Goal: Task Accomplishment & Management: Manage account settings

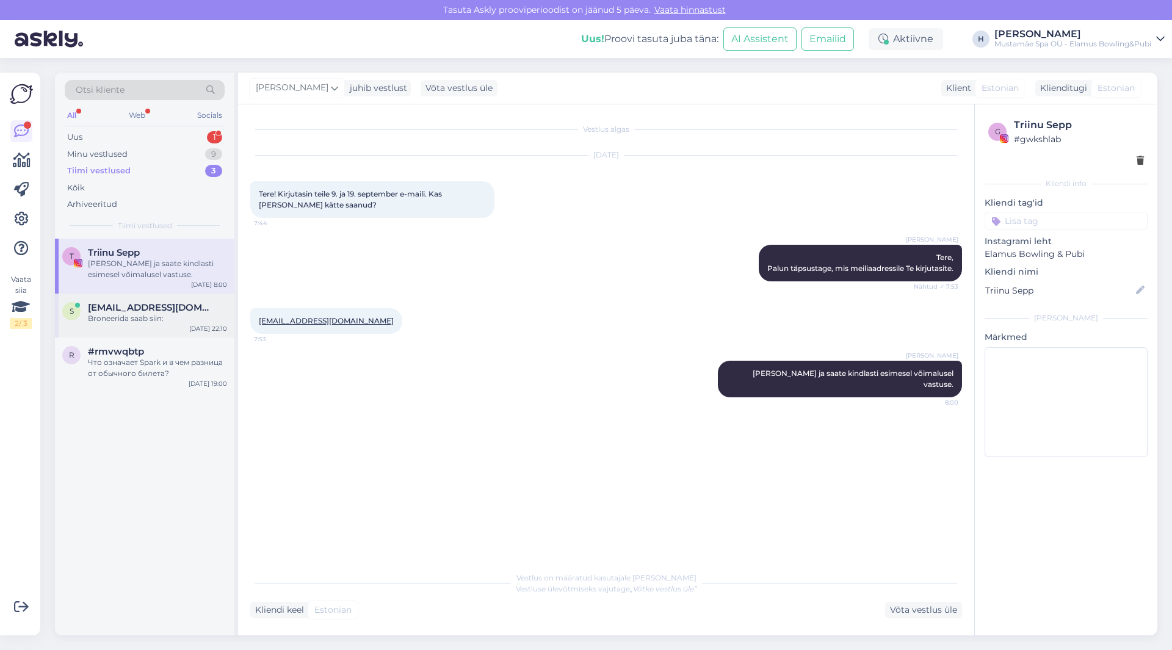
click at [153, 300] on div "s [EMAIL_ADDRESS][DOMAIN_NAME] Broneerida saab siin: [DATE] 22:10" at bounding box center [144, 316] width 179 height 44
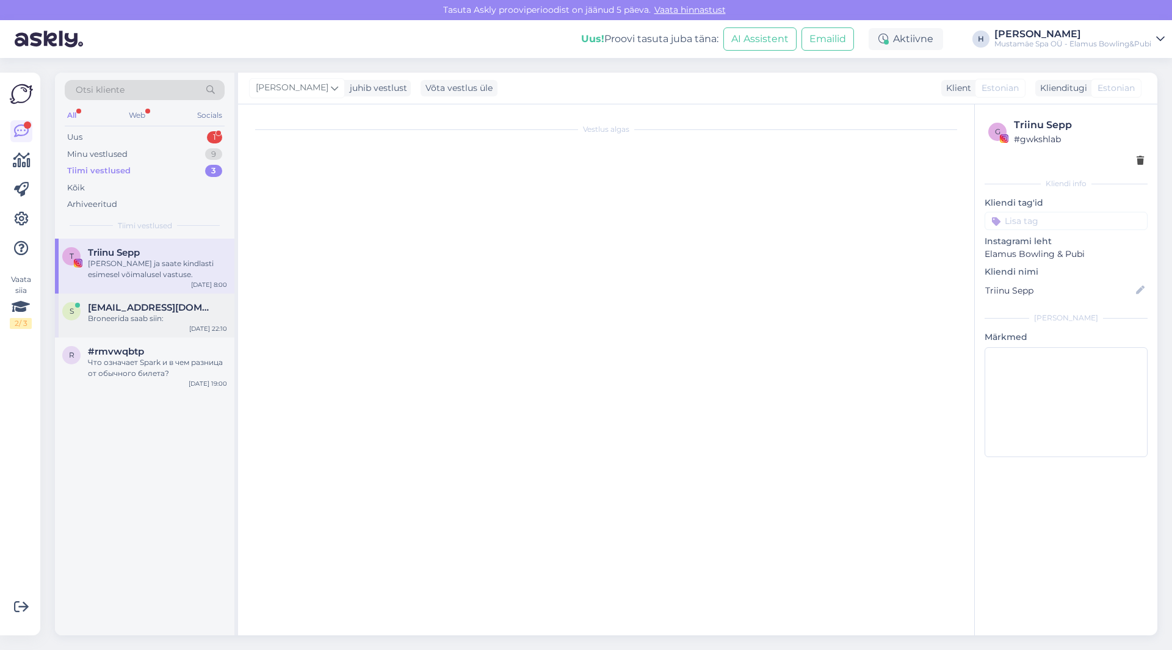
scroll to position [482, 0]
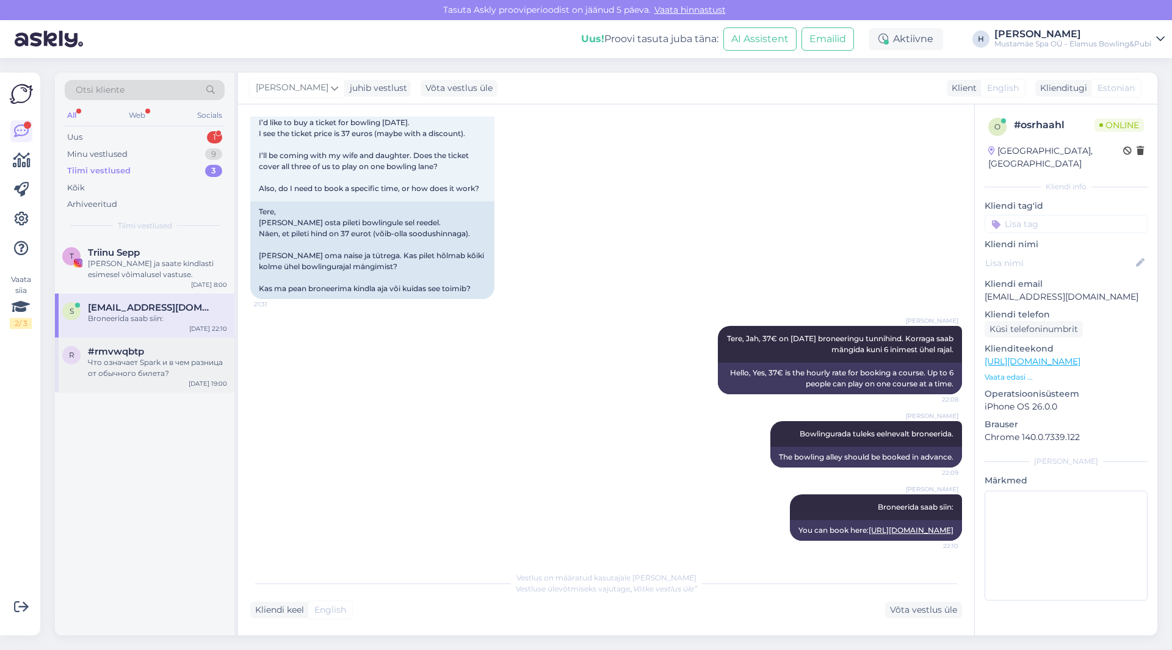
click at [155, 360] on div "Что означает Spark и в чем разница от обычного билета?" at bounding box center [157, 368] width 139 height 22
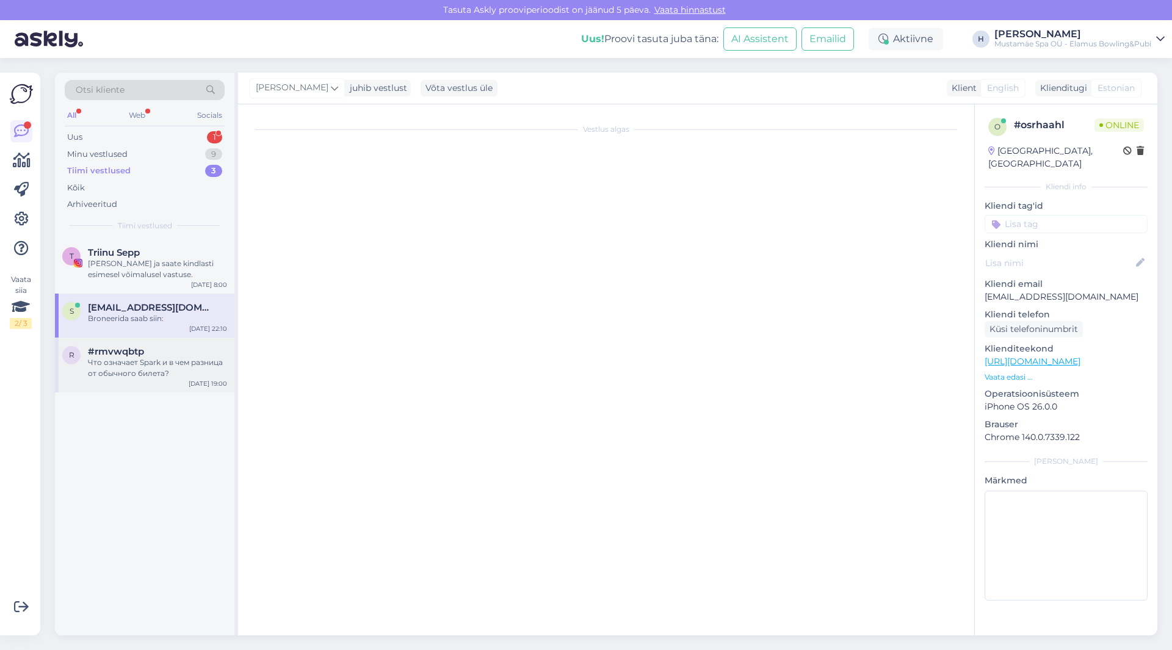
scroll to position [0, 0]
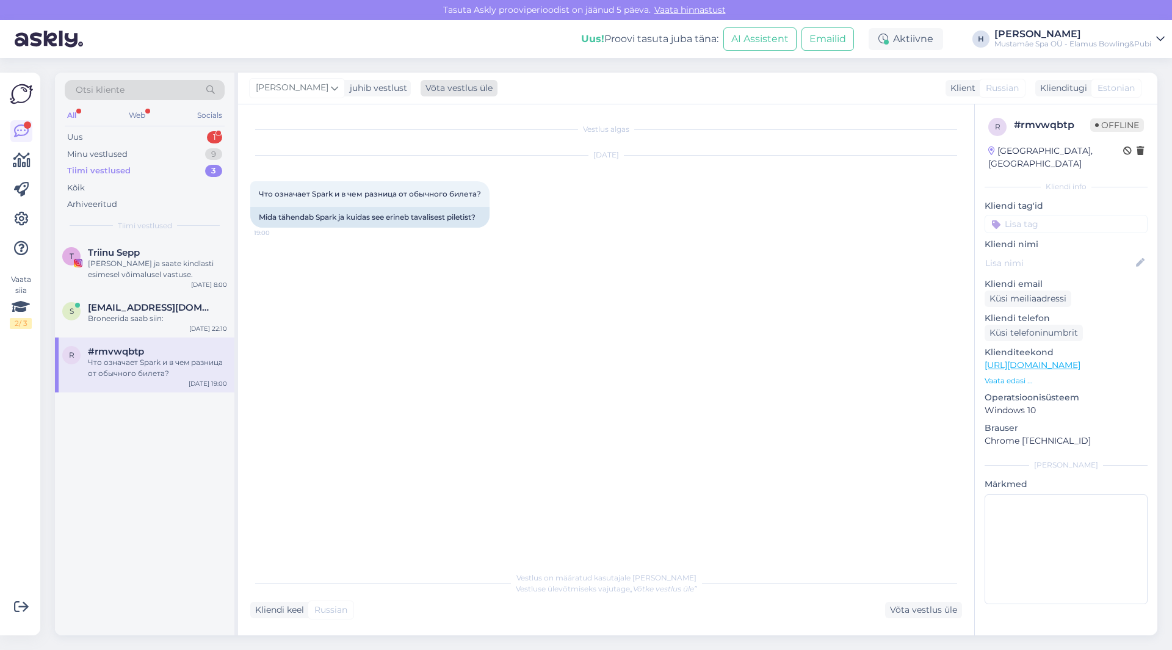
click at [432, 87] on div "Võta vestlus üle" at bounding box center [459, 88] width 77 height 16
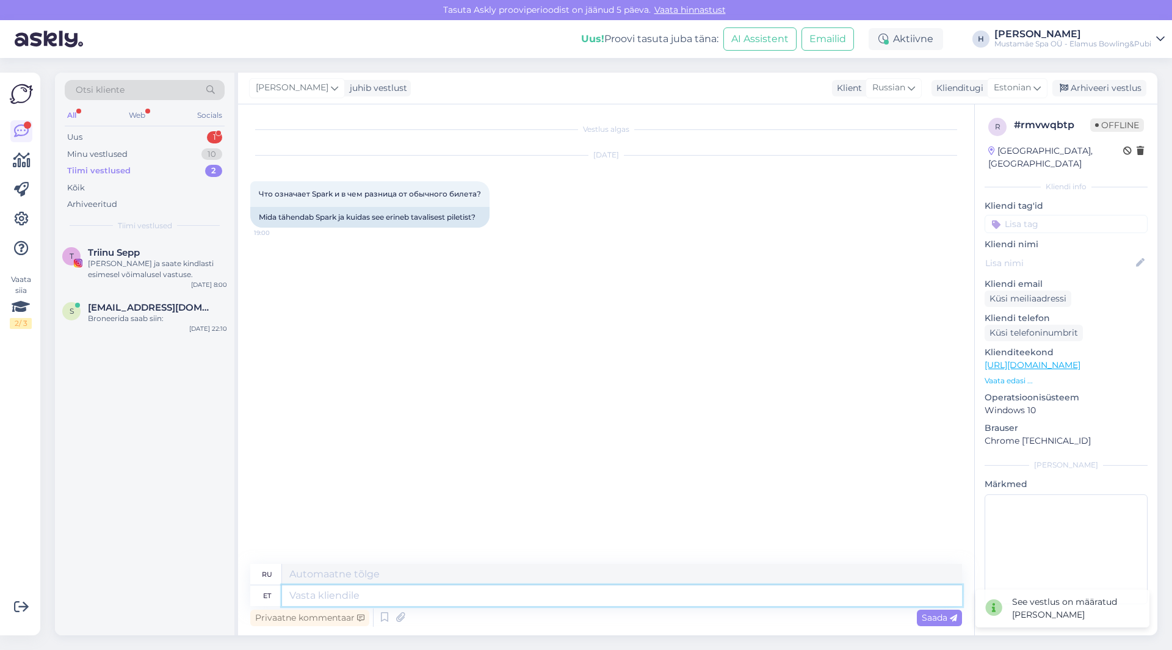
click at [373, 589] on textarea at bounding box center [622, 595] width 680 height 21
type textarea "Tere"
type textarea "Привет"
type textarea "Tere,"
type textarea "Привет,"
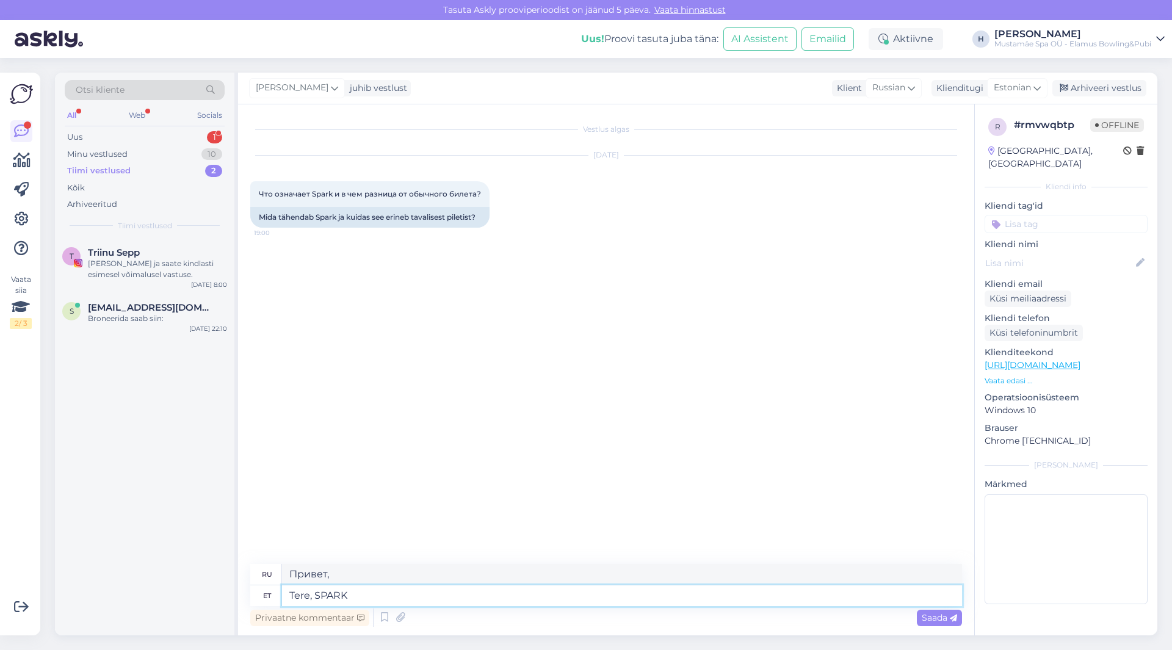
type textarea "Tere, SPARK"
type textarea "Привет, СПАРК"
type textarea "Tere, SPARK on"
type textarea "Привет, SPARK — это"
type textarea "Tere, SPARK on Baltikumis an"
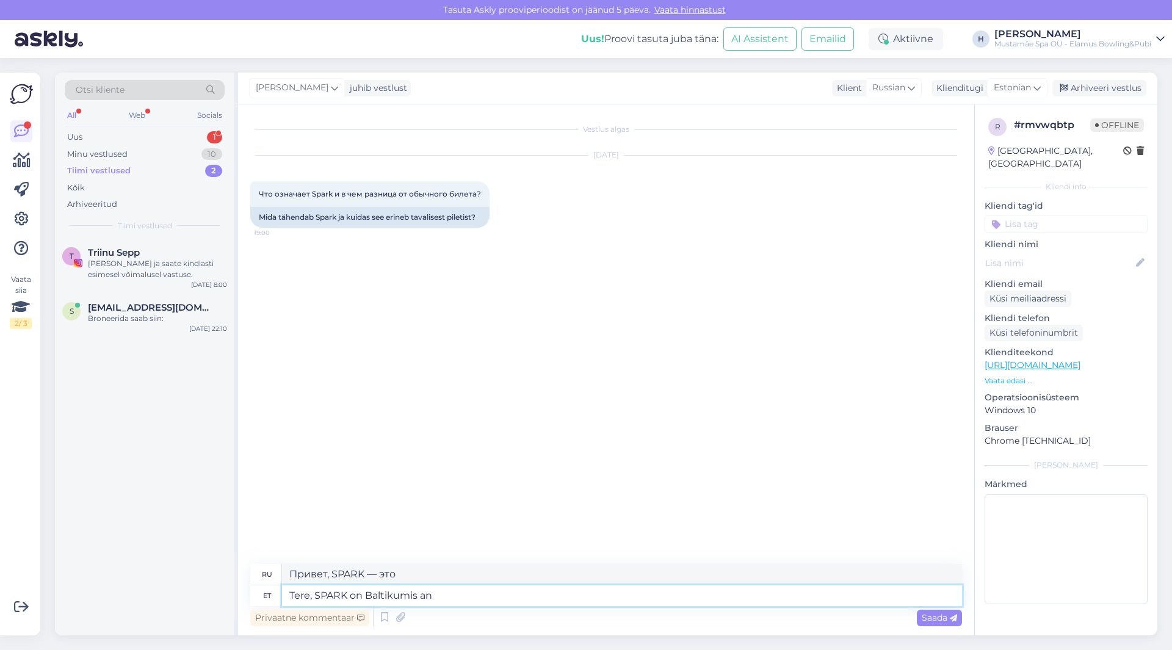
type textarea "Привет, SPARK в [GEOGRAPHIC_DATA]"
type textarea "Tere, SPARK on Baltikumis ainulaadne"
type textarea "Привет, SPARK — уникальный проект в странах [GEOGRAPHIC_DATA]."
type textarea "Tere, SPARK on Baltikumis ainulaadne intaraktiivne r"
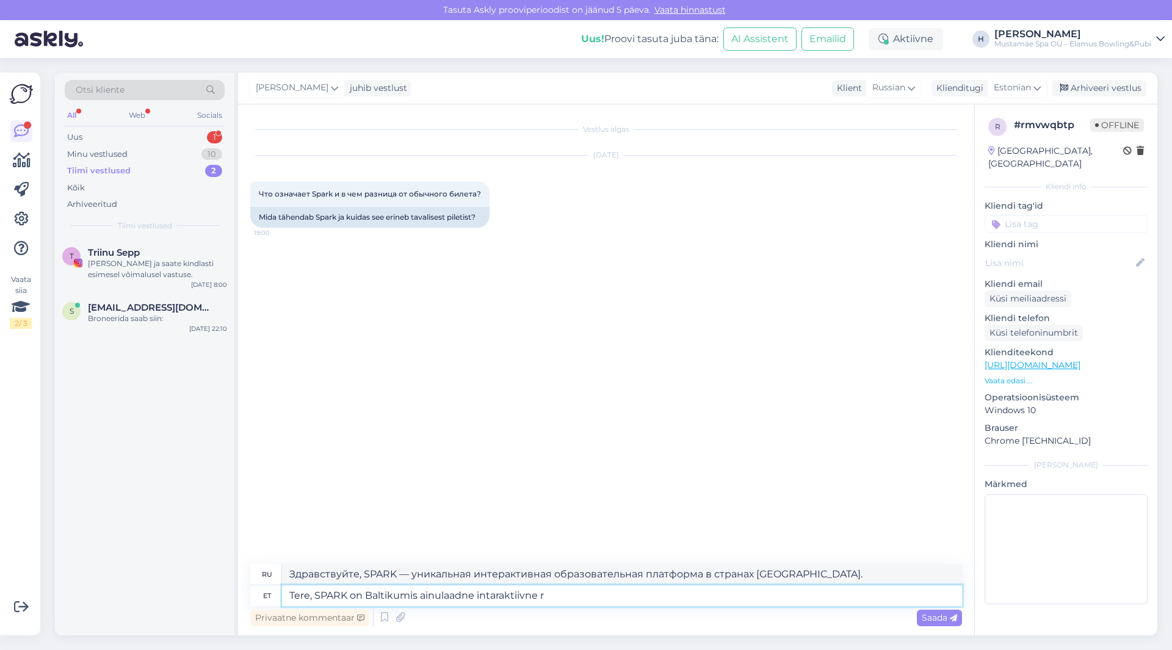
type textarea "Привет, SPARK — это уникальная интерактивная игра."
type textarea "Tere, SPARK on Baltikumis ainulaadne intaraktiivne"
type textarea "Здравствуйте, SPARK — уникальная интерактивная платформа в странах [GEOGRAPHIC_…"
type textarea "Tere, SPARK on Baltikumis ainulaadne interaktiivne"
type textarea "Привет, SPARK — это уникальный интерактивный"
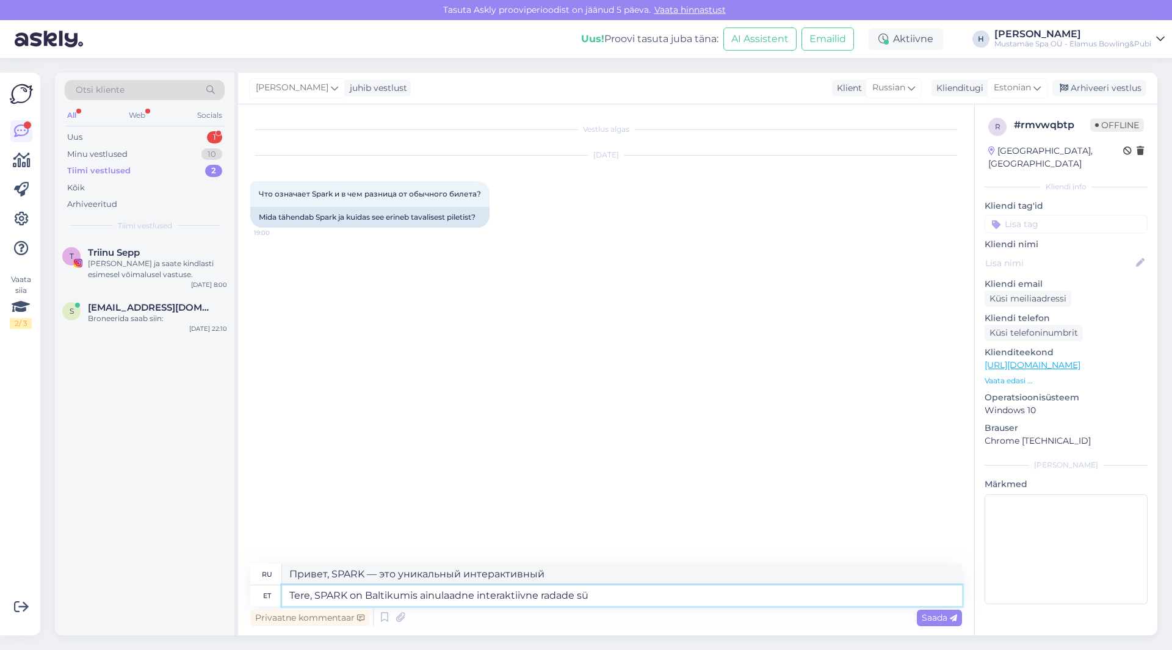
type textarea "Tere, SPARK on Baltikumis ainulaadne interaktiivne radade süs"
type textarea "Здравствуйте, SPARK — уникальная интерактивная система маршрутов в [GEOGRAPHIC_…"
type textarea "Tere, SPARK on Baltikumis ainulaadne interaktiivne radade süsteem. Laes o"
type textarea "Здравствуйте, SPARK — уникальная интерактивная система маршрутов в странах [GEO…"
type textarea "Tere, SPARK on Baltikumis ainulaadne interaktiivne radade süsteem. Laes olevad"
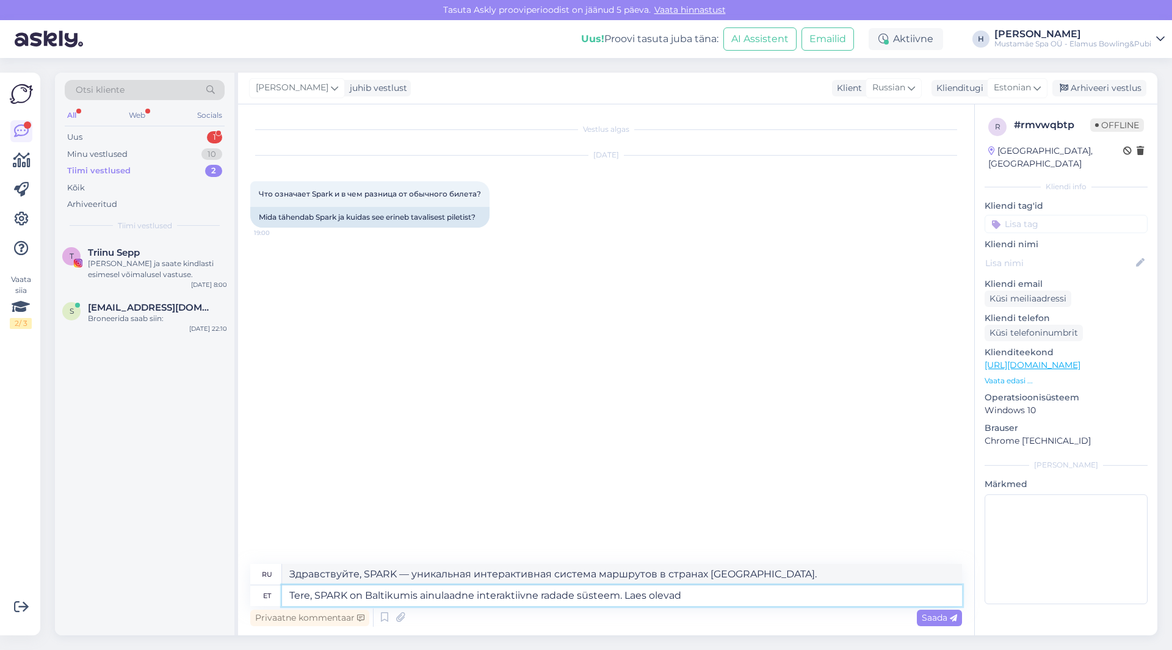
type textarea "Привет, SPARK — уникальная интерактивная система маршрутов в [GEOGRAPHIC_DATA].…"
type textarea "Tere, SPARK on Baltikumis ainulaadne interaktiivne radade süsteem. Laes olevad …"
type textarea "Здравствуйте, SPARK — уникальная интерактивная трековая система в странах [GEOG…"
type textarea "Tere, SPARK on Baltikumis ainulaadne interaktiivne radade süsteem. Laes olevad …"
type textarea "Здравствуйте! SPARK — уникальная интерактивная трековая система в странах [GEOG…"
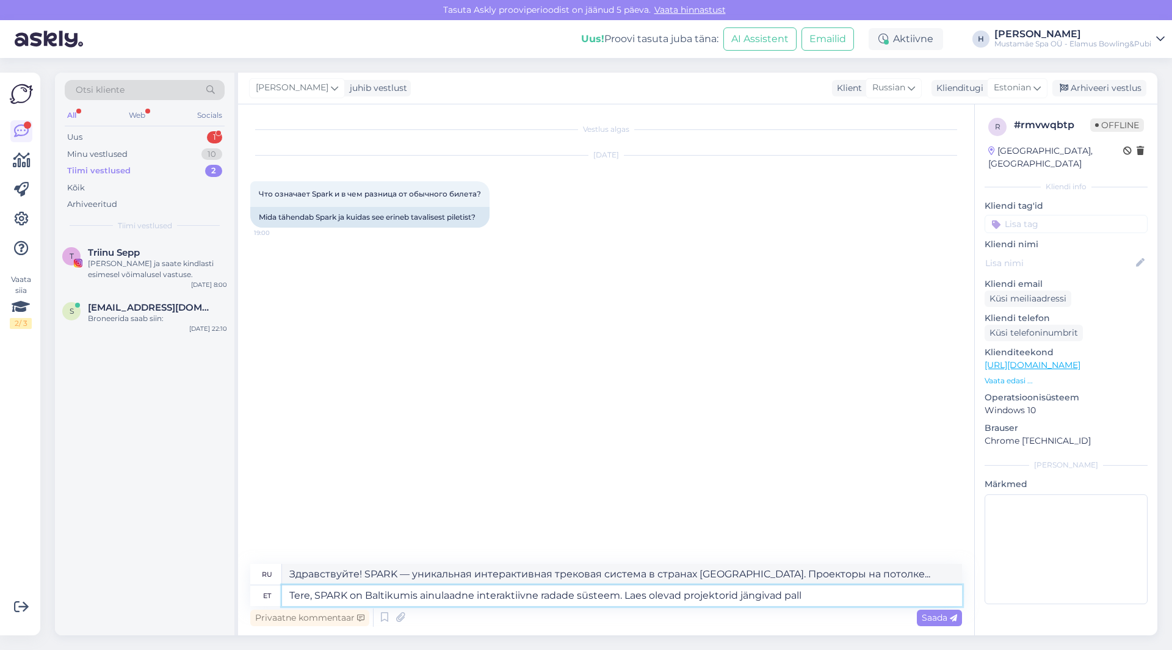
type textarea "Tere, SPARK on Baltikumis ainulaadne interaktiivne radade süsteem. Laes olevad …"
type textarea "Привет, SPARK — уникальная интерактивная система для треков в странах [GEOGRAPH…"
type textarea "Tere, SPARK on Baltikumis ainulaadne interaktiivne radade süsteem. Laes olevad …"
type textarea "Привет, SPARK — уникальная интерактивная система в [GEOGRAPHIC_DATA]. Проекторы…"
type textarea "Tere, SPARK on Baltikumis ainulaadne interaktiivne radade süsteem. Laes olevad …"
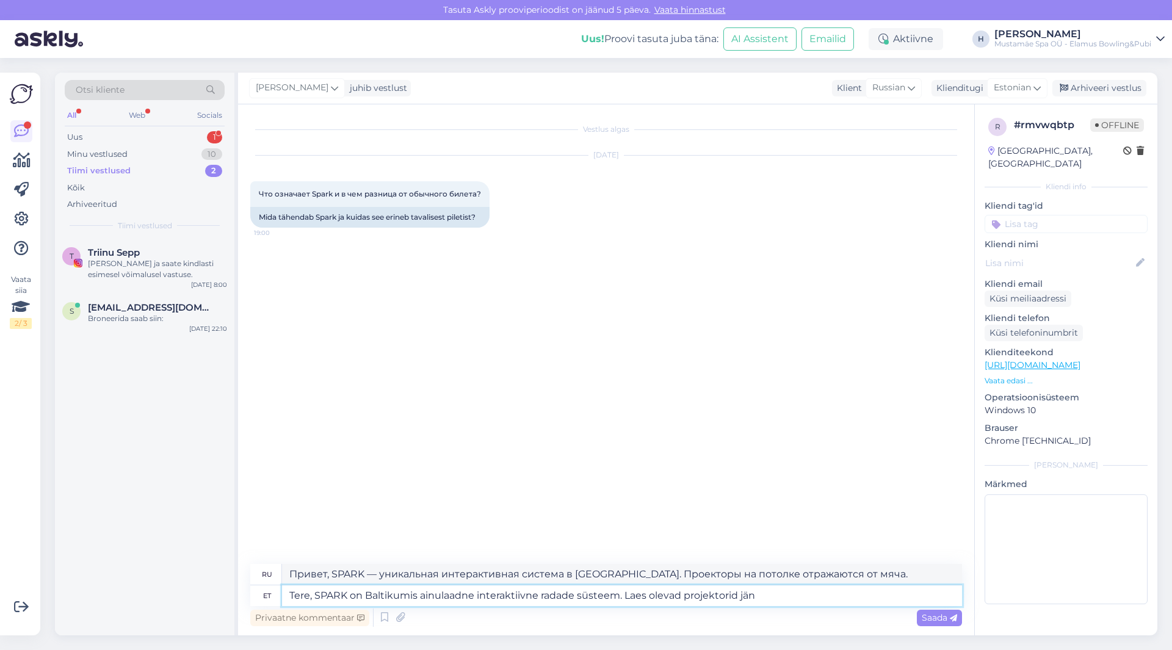
type textarea "Здравствуйте! SPARK — уникальная интерактивная трековая система в странах [GEOG…"
type textarea "Tere, SPARK on Baltikumis ainulaadne interaktiivne radade süsteem. Laes olevad …"
type textarea "Здравствуйте, SPARK — уникальная интерактивная система для треков в странах [GE…"
type textarea "Tere, SPARK on Baltikumis ainulaadne interaktiivne radade süsteem. Laes olevad …"
type textarea "Здравствуйте, SPARK — уникальная интерактивная система для треков в странах [GE…"
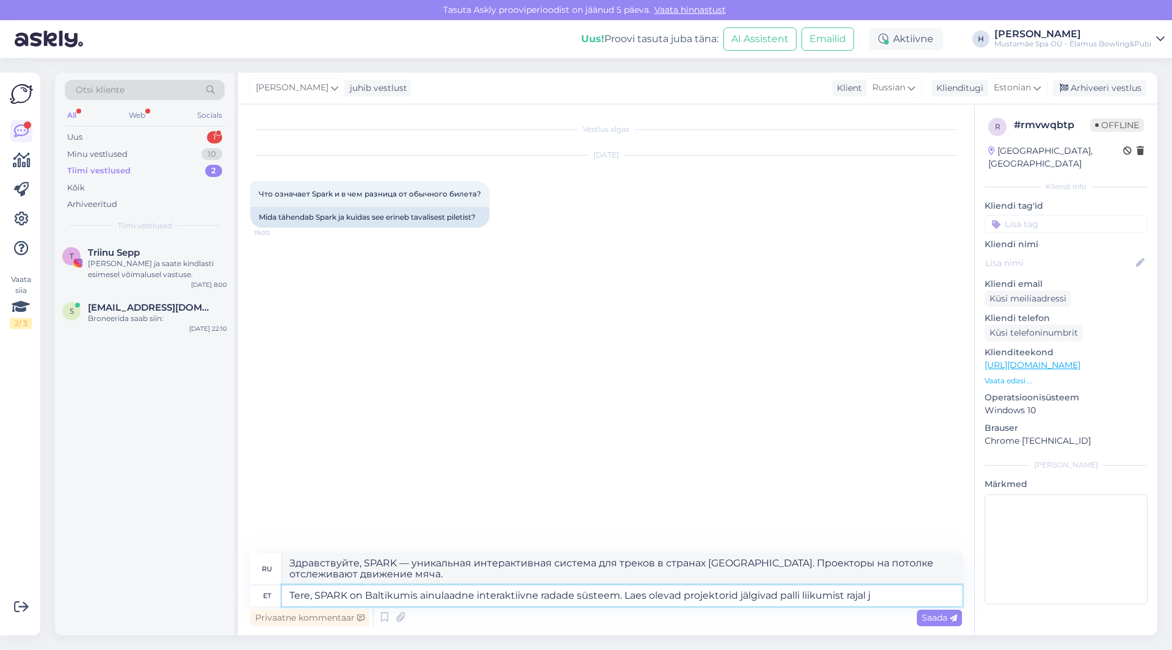
type textarea "Tere, SPARK on Baltikumis ainulaadne interaktiivne radade süsteem. Laes olevad …"
type textarea "Здравствуйте, SPARK — уникальная интерактивная система для треков в странах [GE…"
type textarea "Tere, SPARK on Baltikumis ainulaadne interaktiivne radade süsteem. Laes olevad …"
type textarea "Здравствуйте, SPARK — уникальная интерактивная система для треков в странах [GE…"
type textarea "Tere, SPARK on Baltikumis ainulaadne interaktiivne radade süsteem. Laes olevad …"
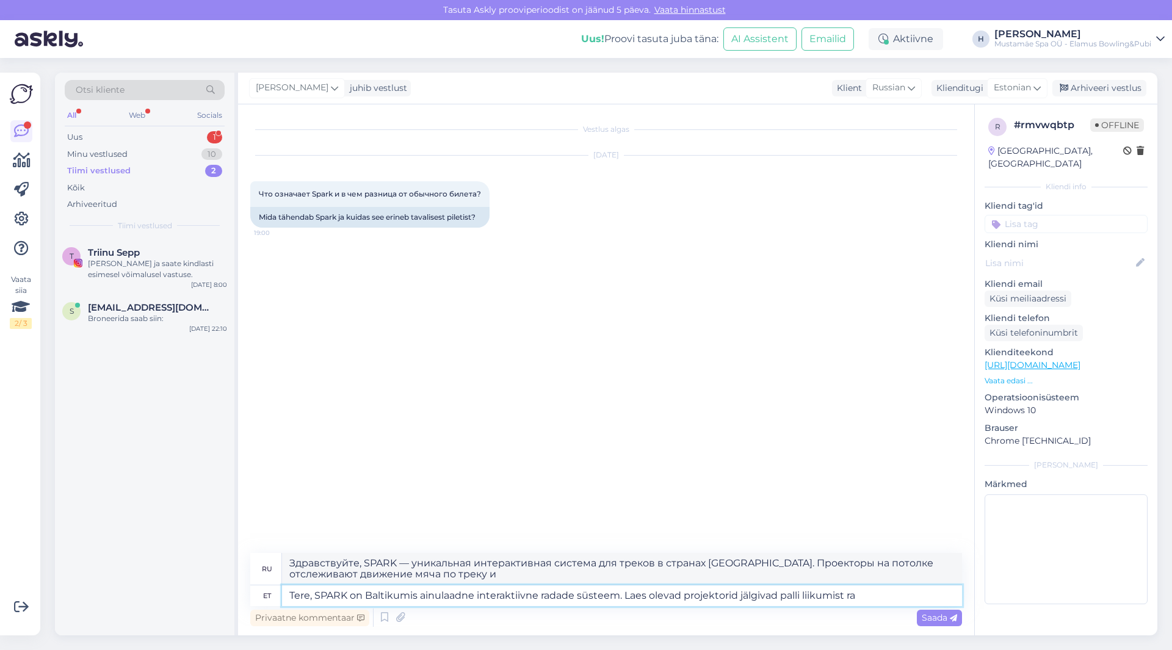
type textarea "Здравствуйте, SPARK — уникальная интерактивная система для треков в странах [GE…"
type textarea "Tere, SPARK on Baltikumis ainulaadne interaktiivne radade süsteem. Laes olevad …"
type textarea "Здравствуйте, SPARK — уникальная интерактивная система для треков в странах [GE…"
type textarea "Tere, SPARK on Baltikumis ainulaadne interaktiivne radade süsteem. Laes olevad …"
type textarea "Здравствуйте, SPARK — уникальная интерактивная трековая система в [GEOGRAPHIC_D…"
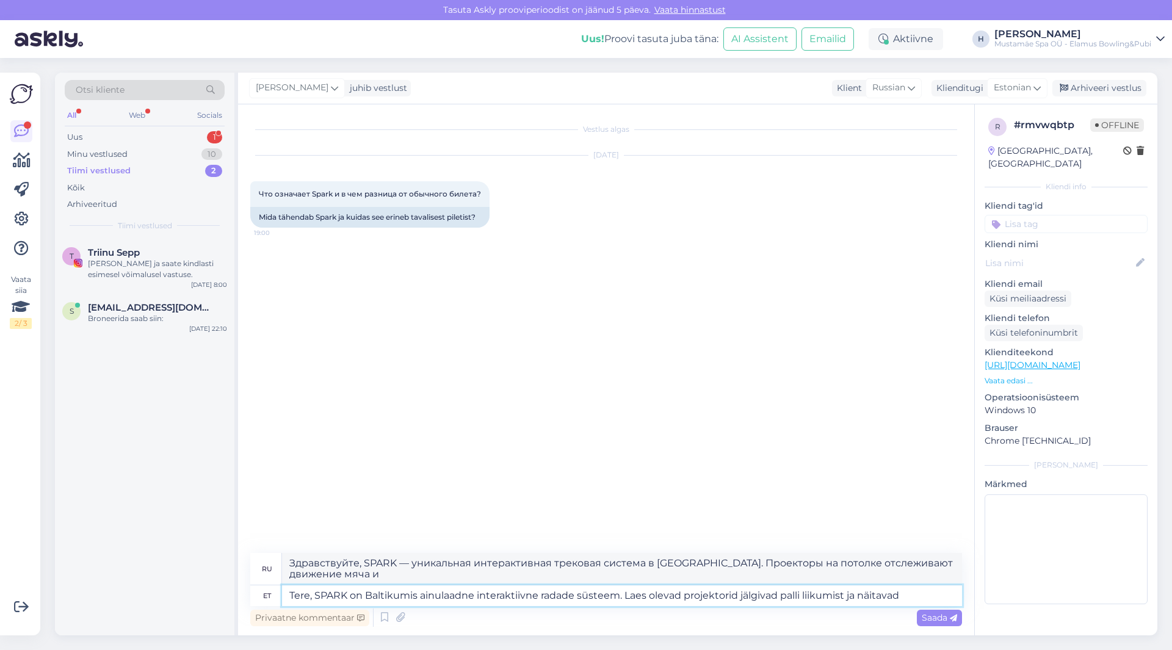
type textarea "Tere, SPARK on Baltikumis ainulaadne interaktiivne radade süsteem. Laes olevad …"
type textarea "Здравствуйте, SPARK — уникальная интерактивная трековая система в [GEOGRAPHIC_D…"
type textarea "Tere, SPARK on Baltikumis ainulaadne interaktiivne radade süsteem. Laes olevad …"
type textarea "Здравствуйте, SPARK — уникальная интерактивная система для трасс в странах [GEO…"
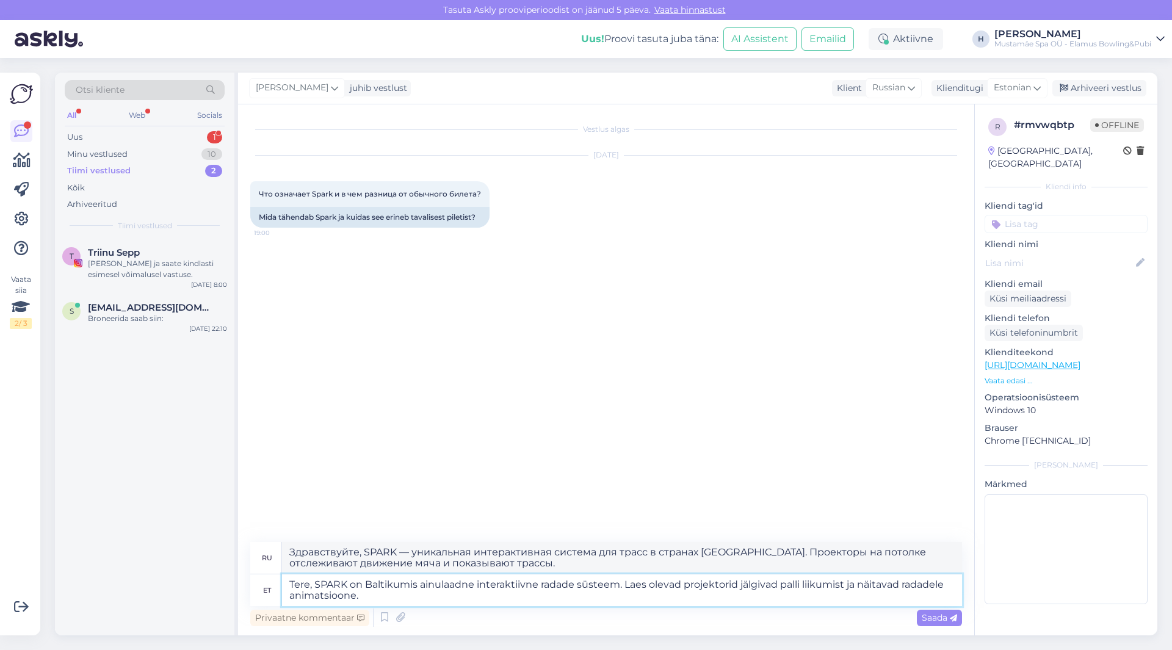
type textarea "Tere, SPARK on Baltikumis ainulaadne interaktiivne radade süsteem. Laes olevad …"
type textarea "Привет, SPARK — уникальная интерактивная система дорожек в странах [GEOGRAPHIC_…"
type textarea "Tere, SPARK on Baltikumis ainulaadne interaktiivne radade süsteem. Laes olevad …"
type textarea "Здравствуйте! SPARK — уникальная интерактивная система с треками в [GEOGRAPHIC_…"
type textarea "Tere, SPARK on Baltikumis ainulaadne interaktiivne radade süsteem. Laes olevad …"
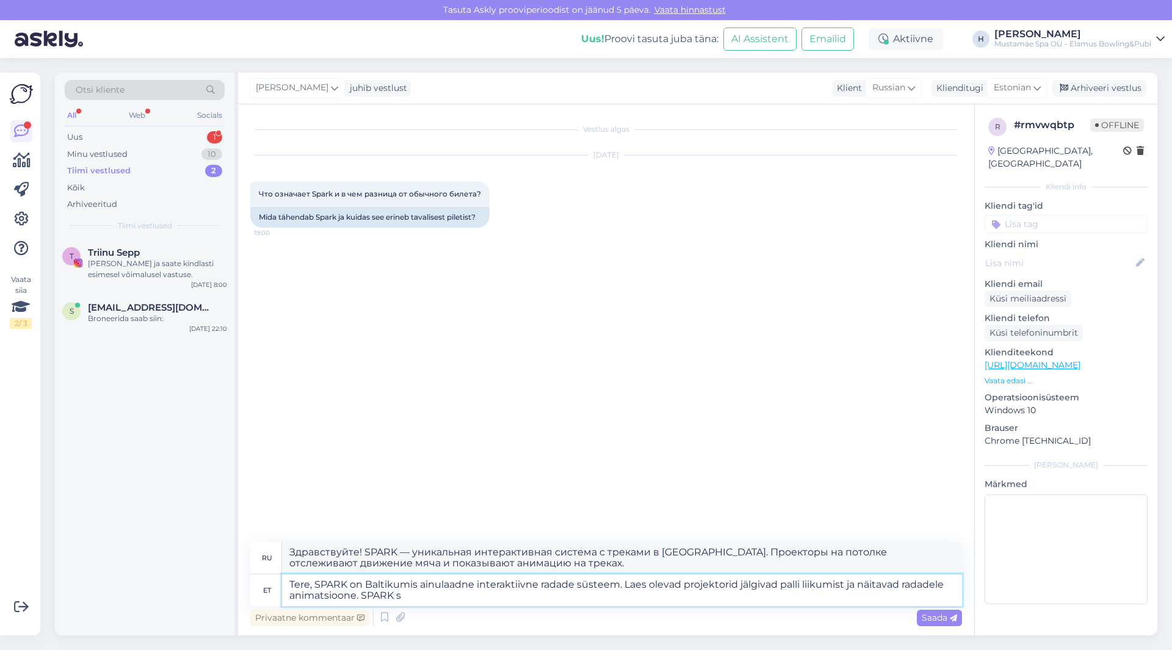
type textarea "Привет! SPARK — уникальная интерактивная система дорожек в странах [GEOGRAPHIC_…"
type textarea "Tere, SPARK on Baltikumis ainulaadne interaktiivne radade süsteem. Laes olevad …"
type textarea "Здравствуйте! SPARK — уникальная интерактивная система дорожек в странах [GEOGR…"
type textarea "Tere, SPARK on Baltikumis ainulaadne interaktiivne radade süsteem. Laes olevad …"
type textarea "Здравствуйте! SPARK — уникальная интерактивная система дорожек в странах [GEOGR…"
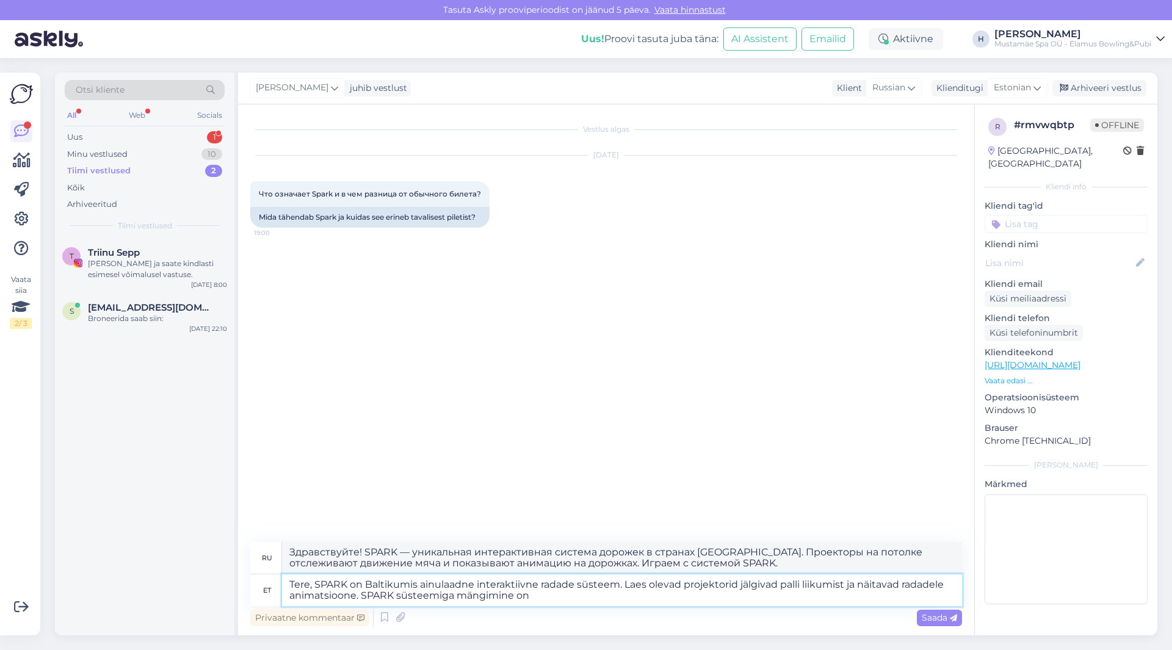
type textarea "Tere, SPARK on Baltikumis ainulaadne interaktiivne radade süsteem. Laes olevad …"
type textarea "Здравствуйте! SPARK — уникальная интерактивная система дорожек в странах [GEOGR…"
type textarea "Tere, SPARK on Baltikumis ainulaadne interaktiivne radade süsteem. Laes olevad …"
type textarea "Здравствуйте! SPARK — уникальная интерактивная система дорожек в странах [GEOGR…"
type textarea "Tere, SPARK on Baltikumis ainulaadne interaktiivne radade süsteem. Laes olevad …"
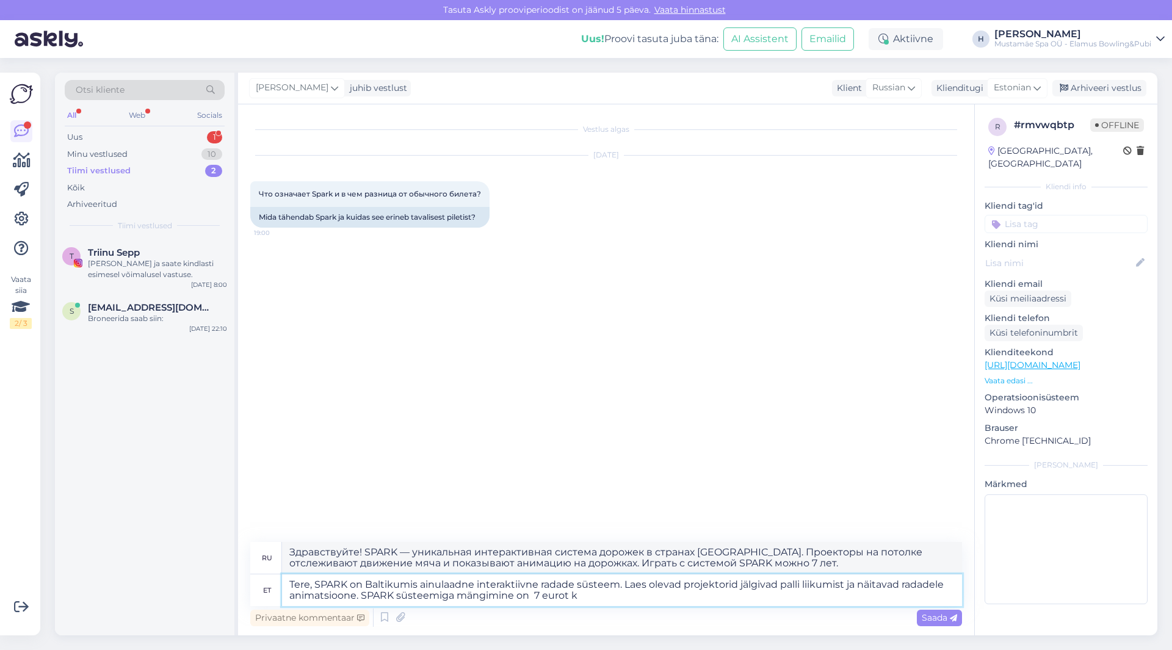
type textarea "Здравствуйте! SPARK — уникальная интерактивная система дорожек в странах [GEOGR…"
type textarea "Tere, SPARK on Baltikumis ainulaadne interaktiivne radade süsteem. Laes olevad …"
type textarea "Здравствуйте! SPARK — уникальная интерактивная система дорожек в странах [GEOGR…"
type textarea "Tere, SPARK on Baltikumis ainulaadne interaktiivne radade süsteem. Laes olevad …"
type textarea "Здравствуйте! SPARK — уникальная интерактивная система дорожек в странах [GEOGR…"
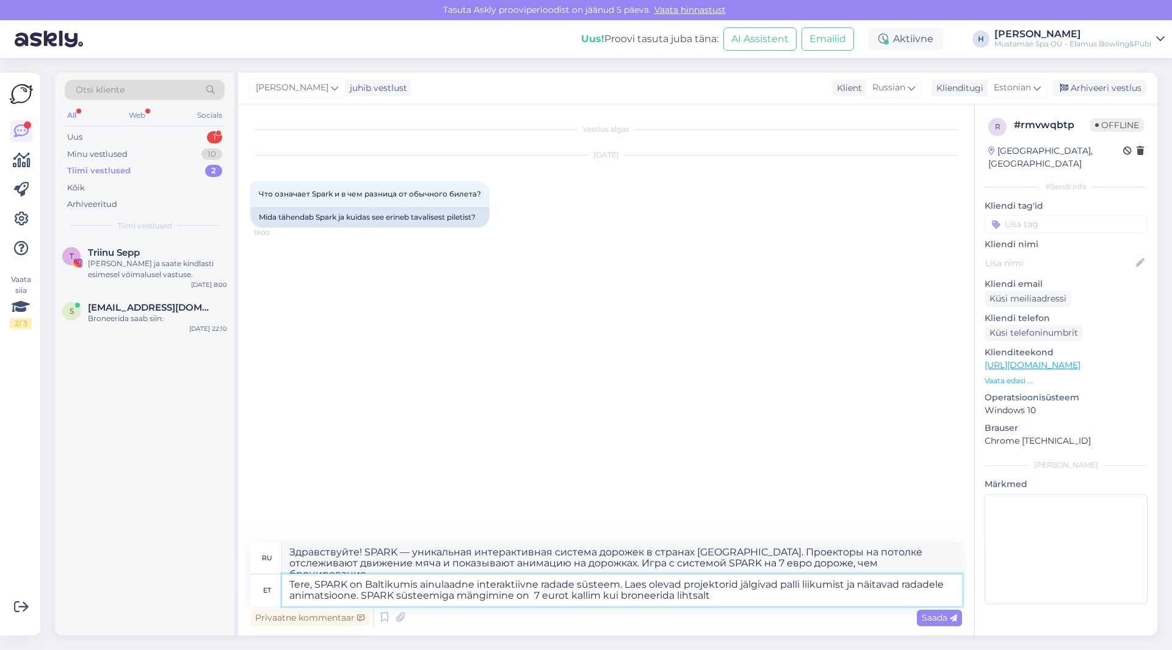
type textarea "Tere, SPARK on Baltikumis ainulaadne interaktiivne radade süsteem. Laes olevad …"
type textarea "Здравствуйте! SPARK — уникальная интерактивная система дорожек в странах [GEOGR…"
type textarea "Tere, SPARK on Baltikumis ainulaadne interaktiivne radade süsteem. Laes olevad …"
type textarea "Здравствуйте! SPARK — уникальная интерактивная система дорожек в странах [GEOGR…"
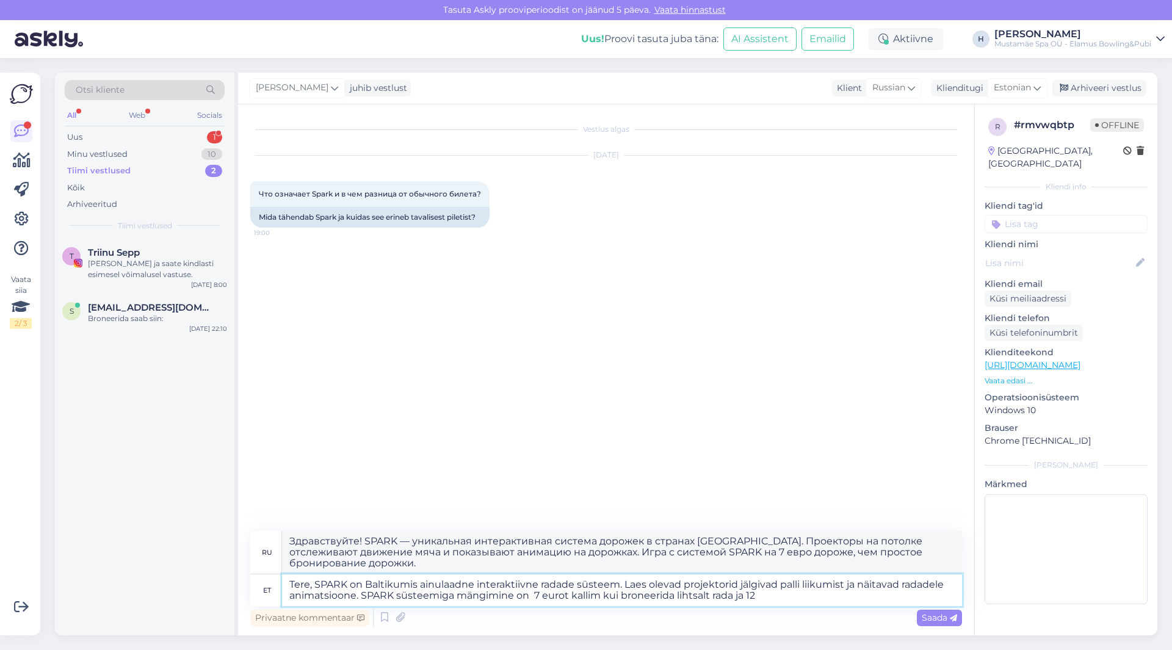
type textarea "Tere, SPARK on Baltikumis ainulaadne interaktiivne radade süsteem. Laes olevad …"
type textarea "Здравствуйте! SPARK — уникальная интерактивная система дорожек в странах [GEOGR…"
type textarea "Tere, SPARK on Baltikumis ainulaadne interaktiivne radade süsteem. Laes olevad …"
type textarea "Здравствуйте! SPARK — уникальная интерактивная система дорожек в странах [GEOGR…"
type textarea "Tere, SPARK on Baltikumis ainulaadne interaktiivne radade süsteem. Laes olevad …"
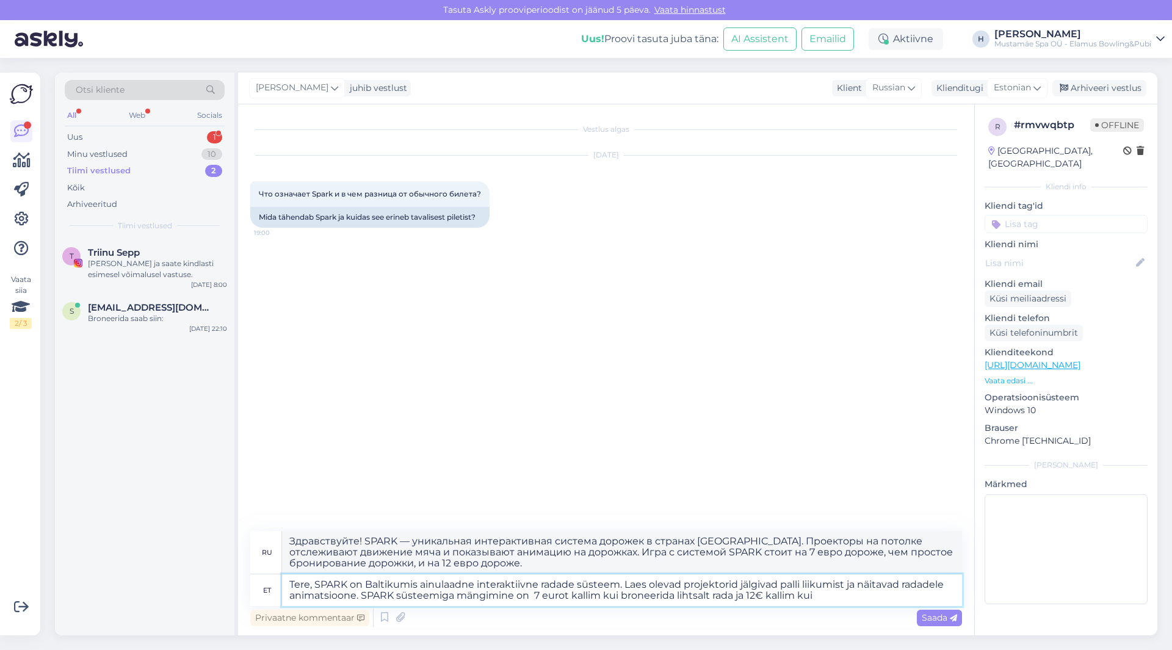
type textarea "Здравствуйте! SPARK — уникальная интерактивная система дорожек в странах [GEOGR…"
type textarea "Tere, SPARK on Baltikumis ainulaadne interaktiivne radade süsteem. Laes olevad …"
type textarea "Здравствуйте! SPARK — уникальная интерактивная система дорожек в странах [GEOGR…"
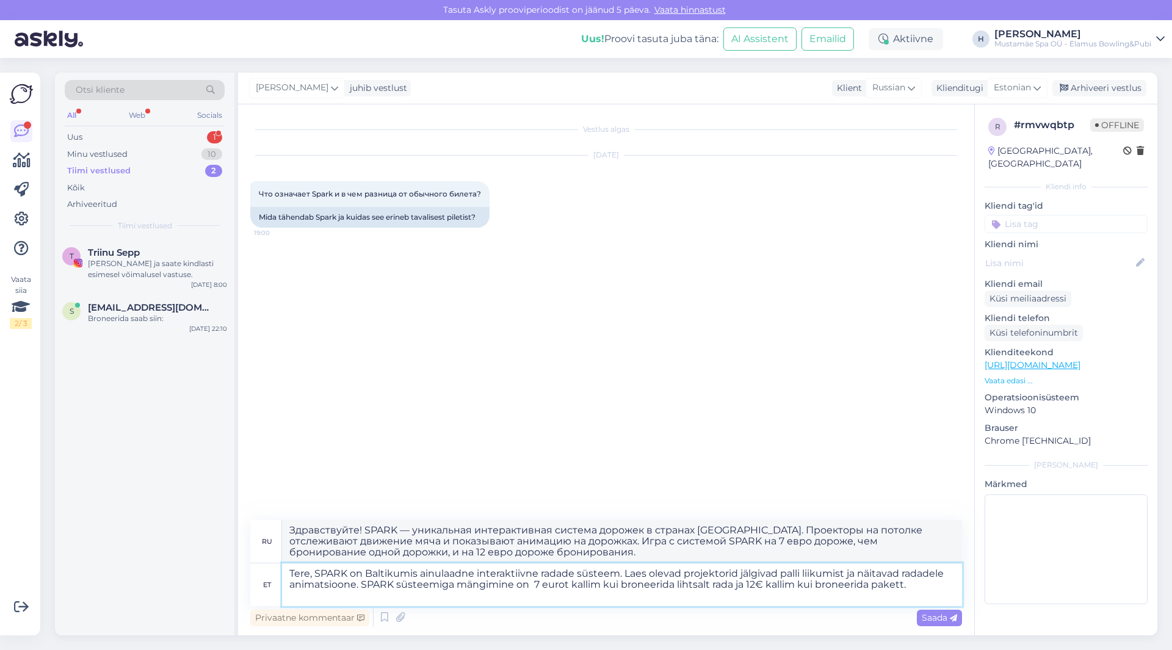
type textarea "Tere, SPARK on Baltikumis ainulaadne interaktiivne radade süsteem. Laes olevad …"
type textarea "Здравствуйте! SPARK — уникальная интерактивная система дорожек в странах [GEOGR…"
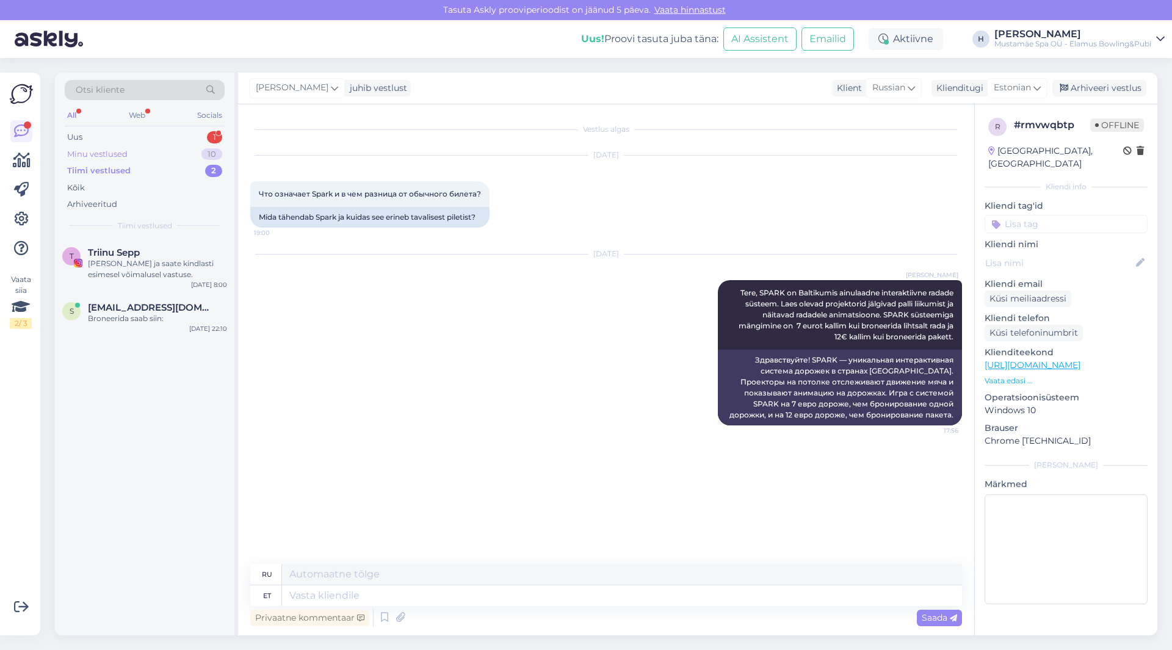
click at [128, 158] on div "Minu vestlused 10" at bounding box center [145, 154] width 160 height 17
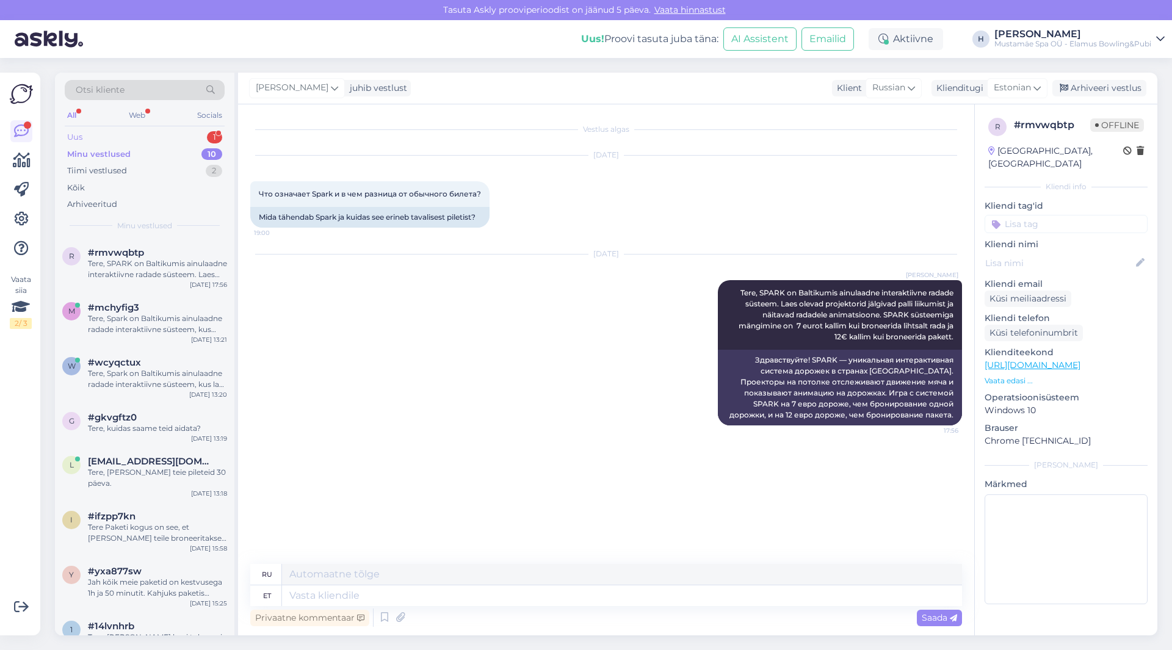
click at [116, 140] on div "Uus 1" at bounding box center [145, 137] width 160 height 17
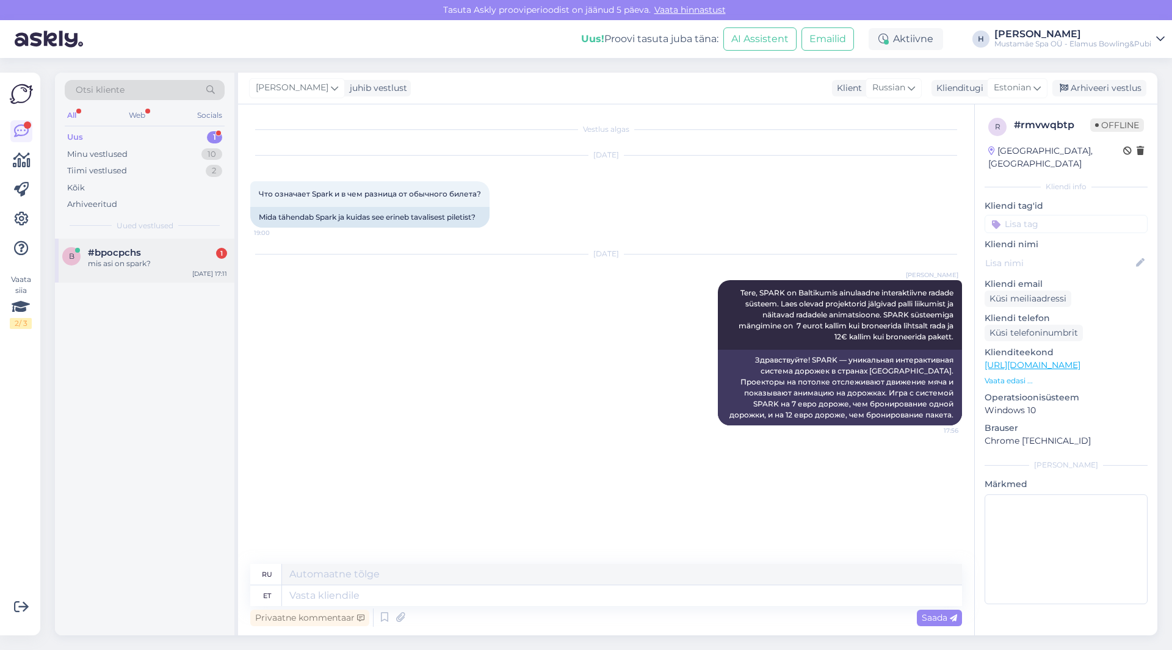
click at [129, 248] on span "#bpocpchs" at bounding box center [114, 252] width 53 height 11
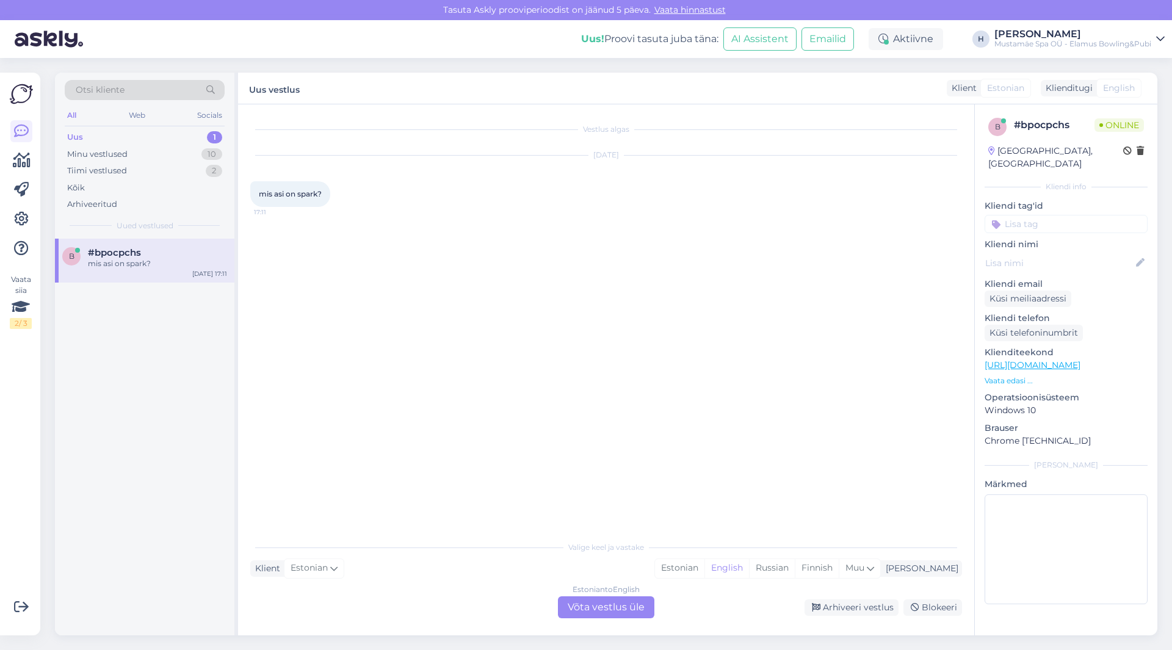
click at [609, 610] on div "Estonian to English Võta vestlus üle" at bounding box center [606, 607] width 96 height 22
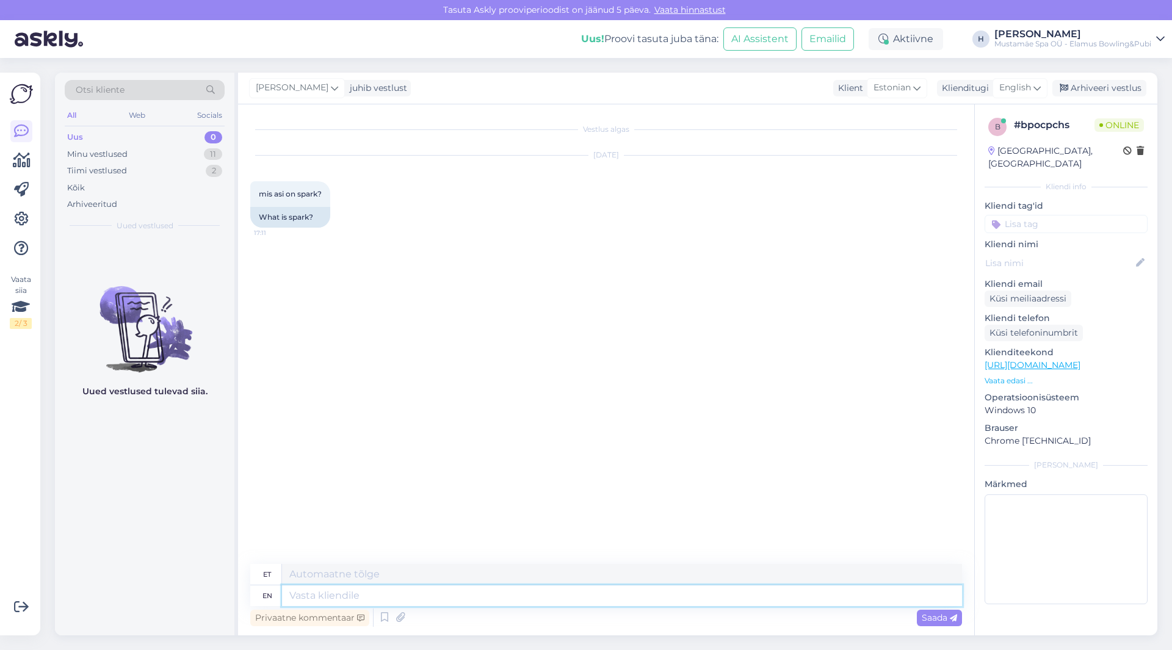
click at [356, 599] on textarea at bounding box center [622, 595] width 680 height 21
type textarea "Tere"
type textarea "Tere SPARK o"
type textarea "Tere SPARK"
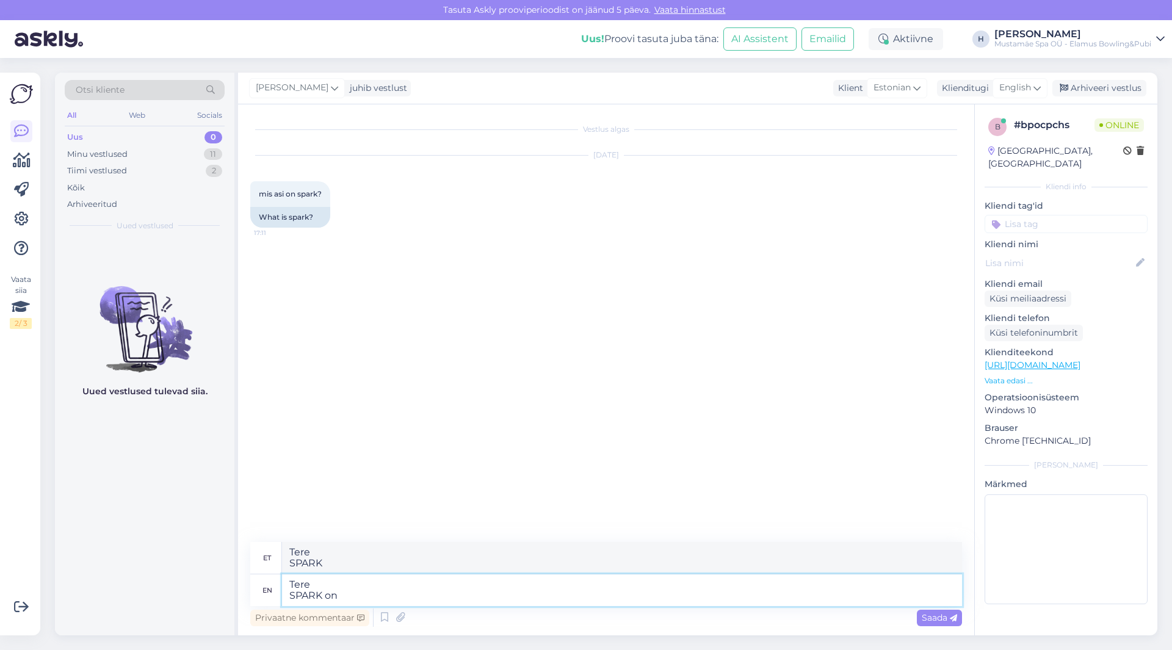
type textarea "Tere SPARK on"
type textarea "Tere SPARK peal"
type textarea "Tere SPARK on Baltikumis a"
type textarea "Tere SPARK Baltikumis"
type textarea "Tere SPARK on Baltikumis ainulaadne"
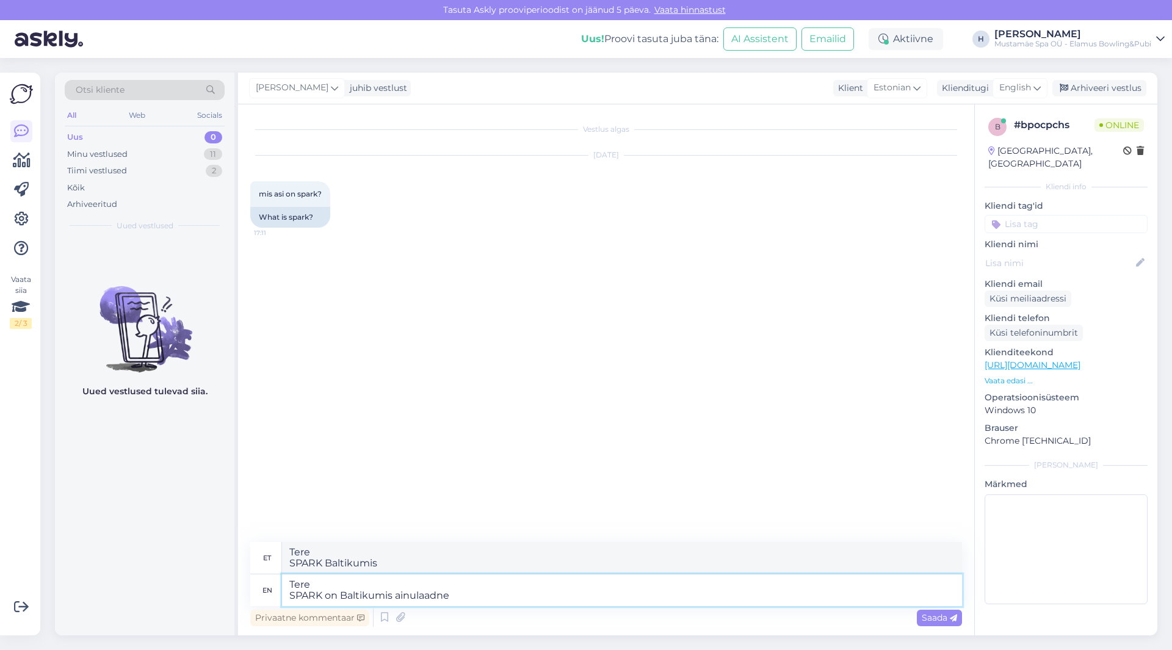
type textarea "Tere SPARK on Baltikumis ainulaadne"
type textarea "Tere SPARK on Baltikumis ainulaadne interaktiivne"
type textarea "Tere SPARK on Baltikumis ainulaadne interaktiivne radade s"
type textarea "Tere SPARK on Baltikumis ainulaadne interaktiivne radade"
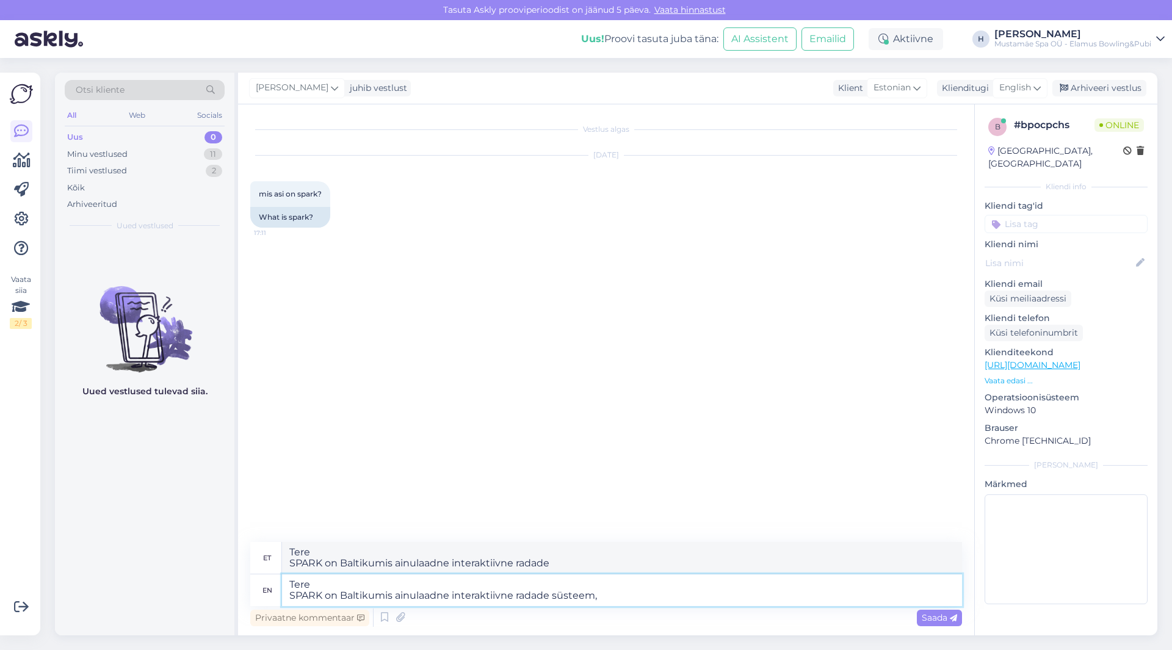
type textarea "Tere SPARK on Baltikumis ainulaadne interaktiivne radade süsteem, k"
type textarea "Tere SPARK on Baltikumis ainulaadne interaktiivne radade süsteem,"
type textarea "Tere SPARK on Baltikumis ainulaadne interaktiivne radade süsteem, kus l"
type textarea "Tere SPARK on Baltikumis ainulaadne interaktiivne radade süsteem, kus"
type textarea "Tere SPARK on Baltikumis ainulaadne interaktiivne radade süsteem, kus laes"
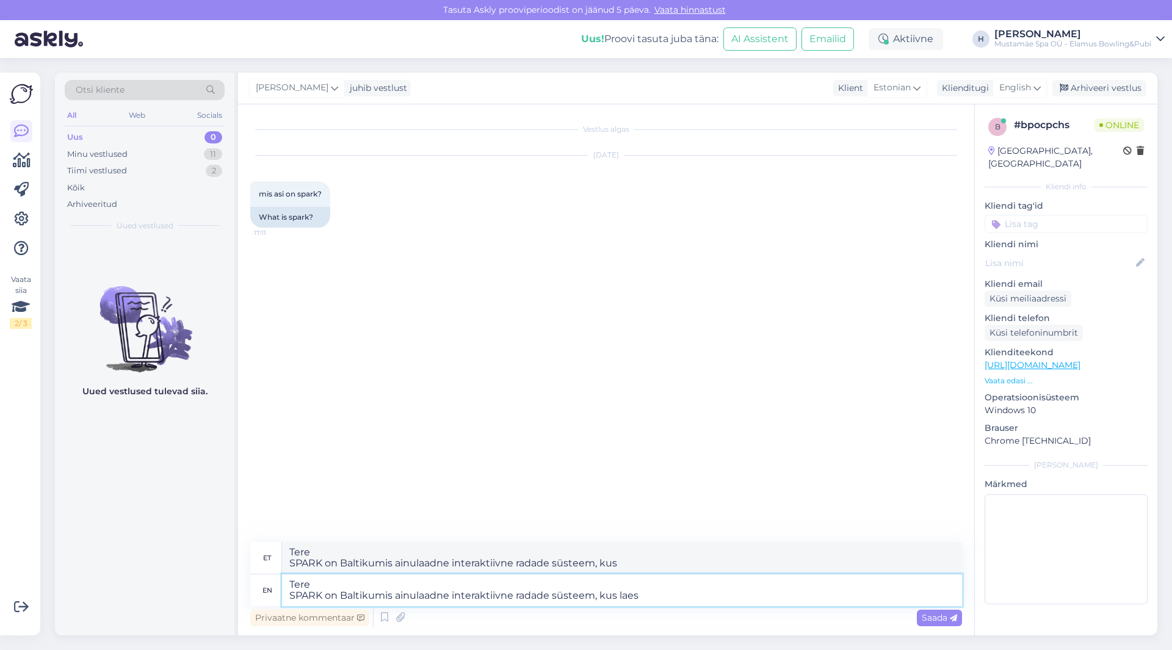
type textarea "Tere SPARK on Baltikumis ainulaadne interaktiivne radade süsteem, kus laes"
type textarea "Tere SPARK on Baltikumis ainulaadne interaktiivne radade süsteem, kus laes olev…"
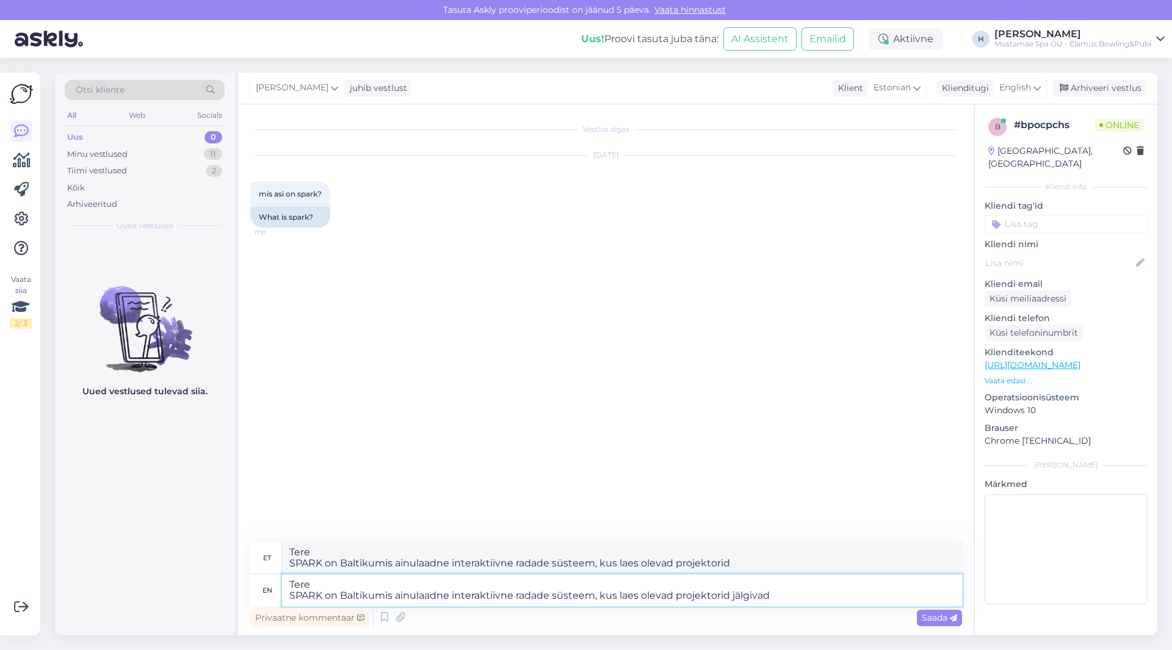
type textarea "Tere SPARK on Baltikumis ainulaadne interaktiivne radade süsteem, kus laes olev…"
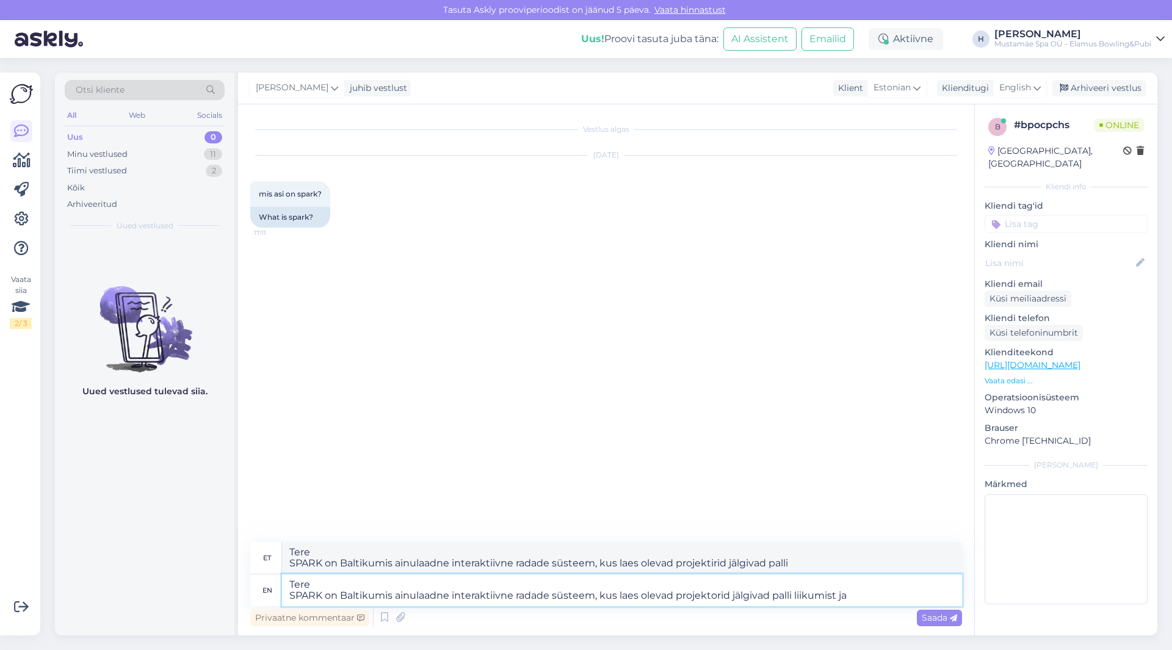
type textarea "Tere SPARK on Baltikumis ainulaadne interaktiivne radade süsteem, kus laes olev…"
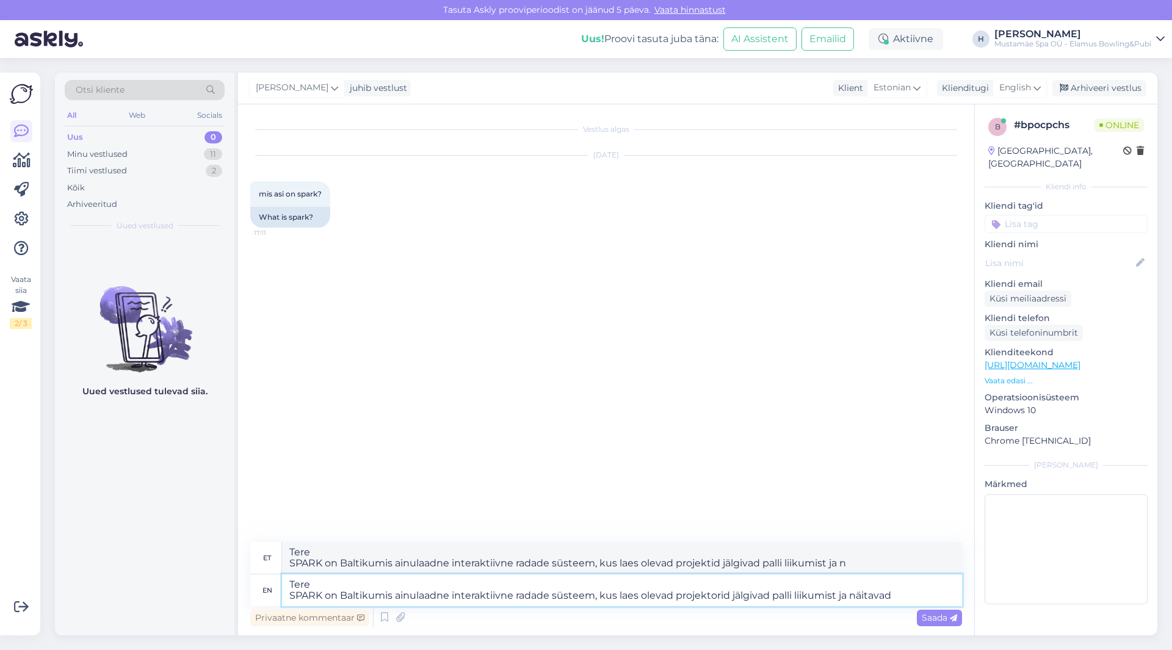
type textarea "Tere SPARK on Baltikumis ainulaadne interaktiivne radade süsteem, kus laes olev…"
type textarea "Tere SPARK on Baltikumis ainulaadne interaktiivne radade süsteem, kus olevad pr…"
type textarea "Tere SPARK on Baltikumis ainulaadne interaktiivne radade süsteem, kus laes olev…"
type textarea "Tere SPARK on Baltikumis ainulaadne interaktiivne radade süsteem, kus olevad pr…"
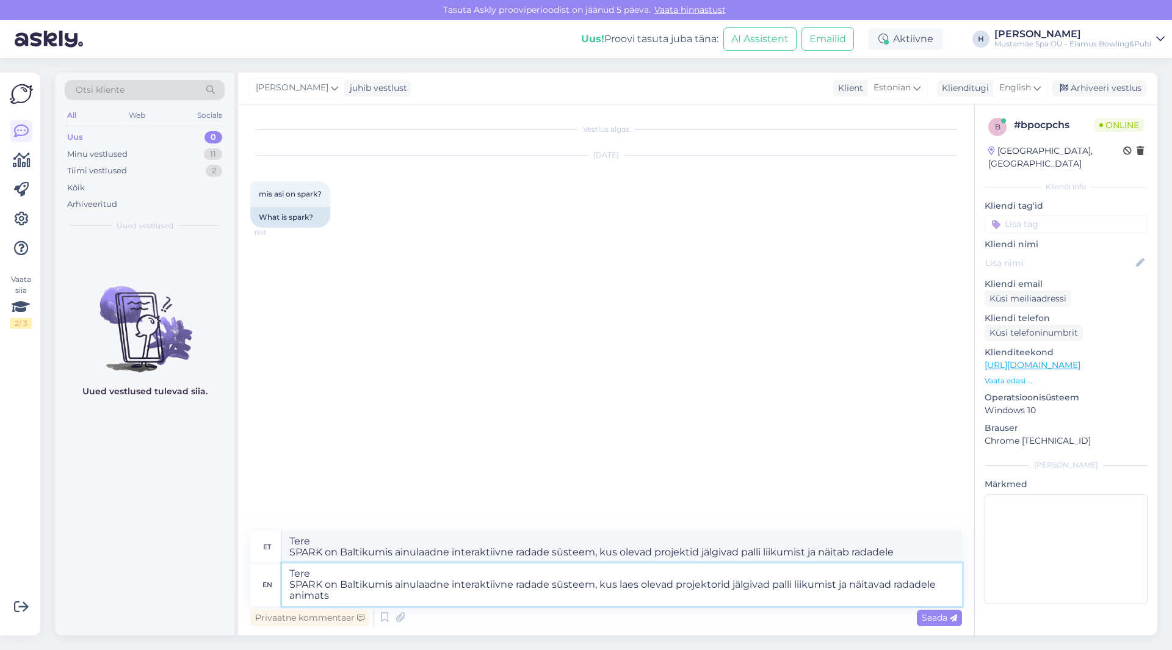
type textarea "Tere SPARK on Baltikumis ainulaadne interaktiivne radade süsteem, kus laes olev…"
type textarea "Tere SPARK on Baltikumis ainulaadne interaktiivne radade süsteem, kus olevad pr…"
type textarea "Tere SPARK on Baltikumis ainulaadne interaktiivne radade süsteem, kus laes olev…"
type textarea "Tere SPARK on Baltikumis ainulaadne interaktiivne radade süsteem, kus olevad pr…"
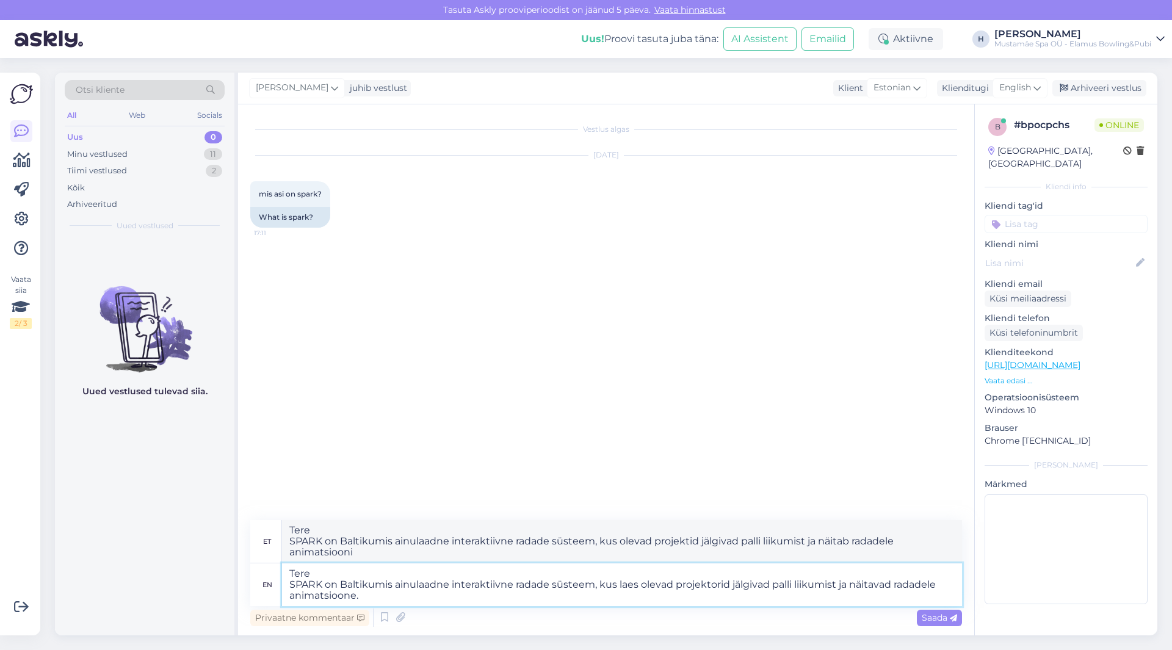
type textarea "Tere SPARK on Baltikumis ainulaadne interaktiivne radade süsteem, kus laes olev…"
type textarea "Tere SPARK on Baltikumis ainulaadne interaktiivne radade süsteem, kus olevad pr…"
type textarea "Tere SPARK on Baltikumis ainulaadne interaktiivne radade süsteem, kus laes olev…"
type textarea "Tere SPARK on Baltikumis ainulaadne interaktiivne radade süsteem, kus olevad pr…"
type textarea "Tere SPARK on Baltikumis ainulaadne interaktiivne radade süsteem, kus laes olev…"
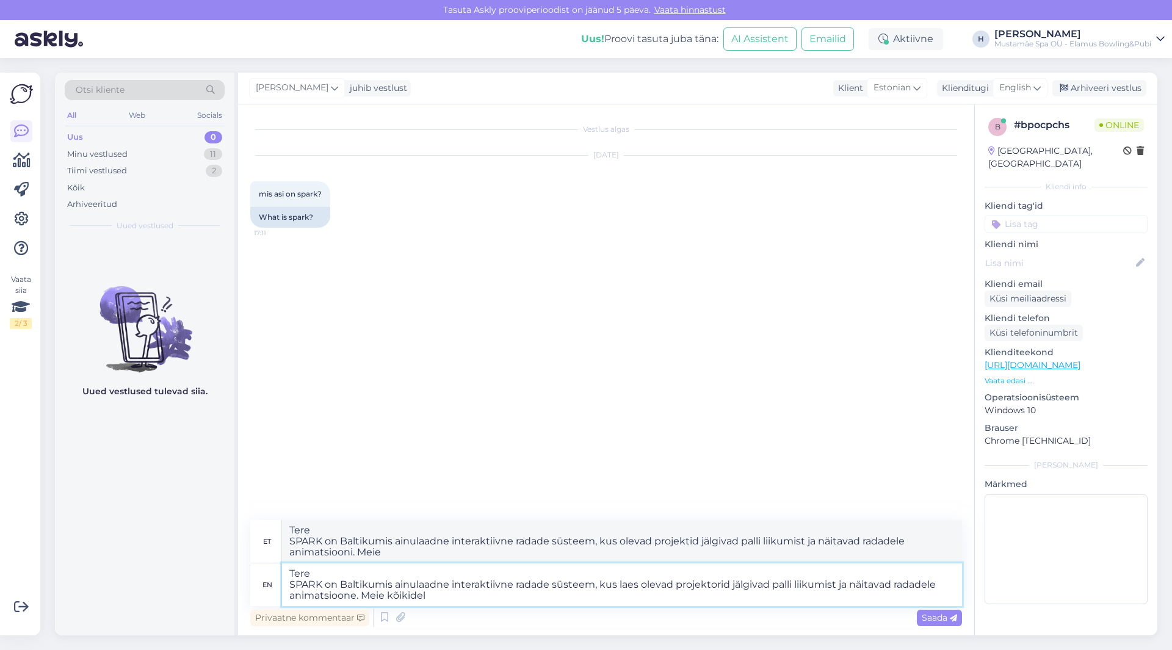
type textarea "Tere SPARK on Baltikumis ainulaadne interaktiivne radade süsteem, kus olevad pr…"
type textarea "Tere SPARK on Baltikumis ainulaadne interaktiivne radade süsteem, kus laes olev…"
type textarea "Tere SPARK on Baltikumis ainulaadne interaktiivne radade süsteem, kus olevad pr…"
type textarea "Tere SPARK on Baltikumis ainulaadne interaktiivne radade süsteem, kus laes olev…"
type textarea "Tere SPARK on Baltikumis ainulaadne interaktiivne radade süsteem, kus olevad pr…"
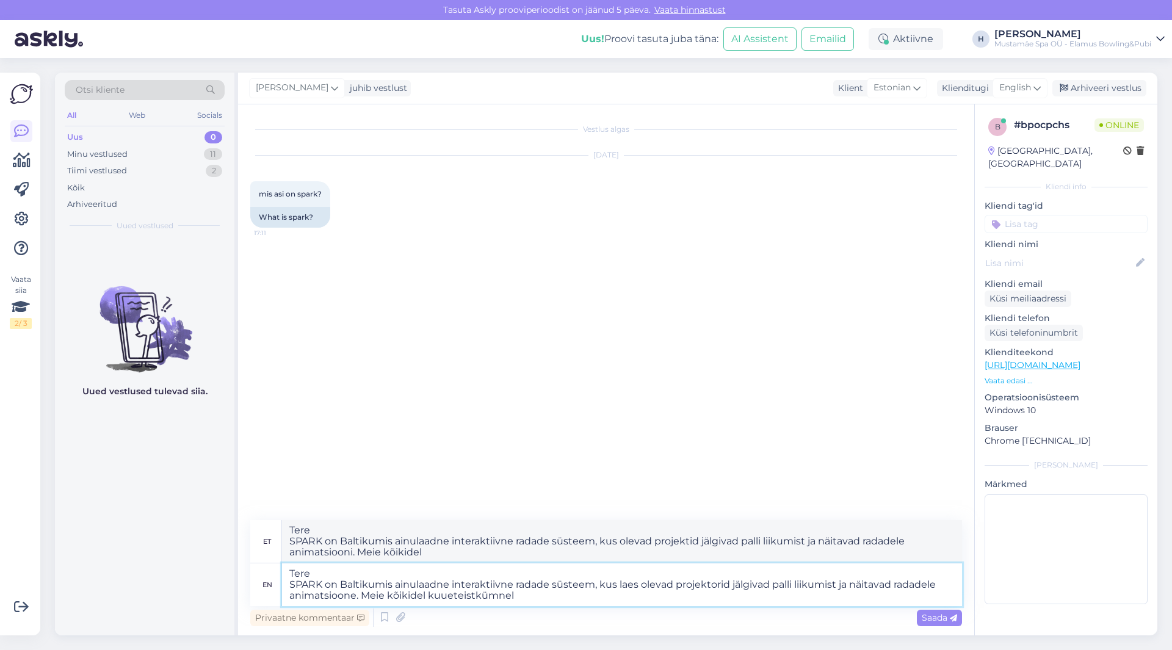
type textarea "Tere SPARK on Baltikumis ainulaadne interaktiivne radade süsteem, kus laes olev…"
type textarea "Tere SPARK on Baltikumis ainulaadne interaktiivne radade süsteem, kus olevad pr…"
type textarea "Tere SPARK on Baltikumis ainulaadne interaktiivne radade süsteem, kus laes olev…"
type textarea "Tere SPARK on Baltikumis ainulaadne interaktiivne radade süsteem, kus olevad pr…"
type textarea "Tere SPARK on Baltikumis ainulaadne interaktiivne radade süsteem, kus laes olev…"
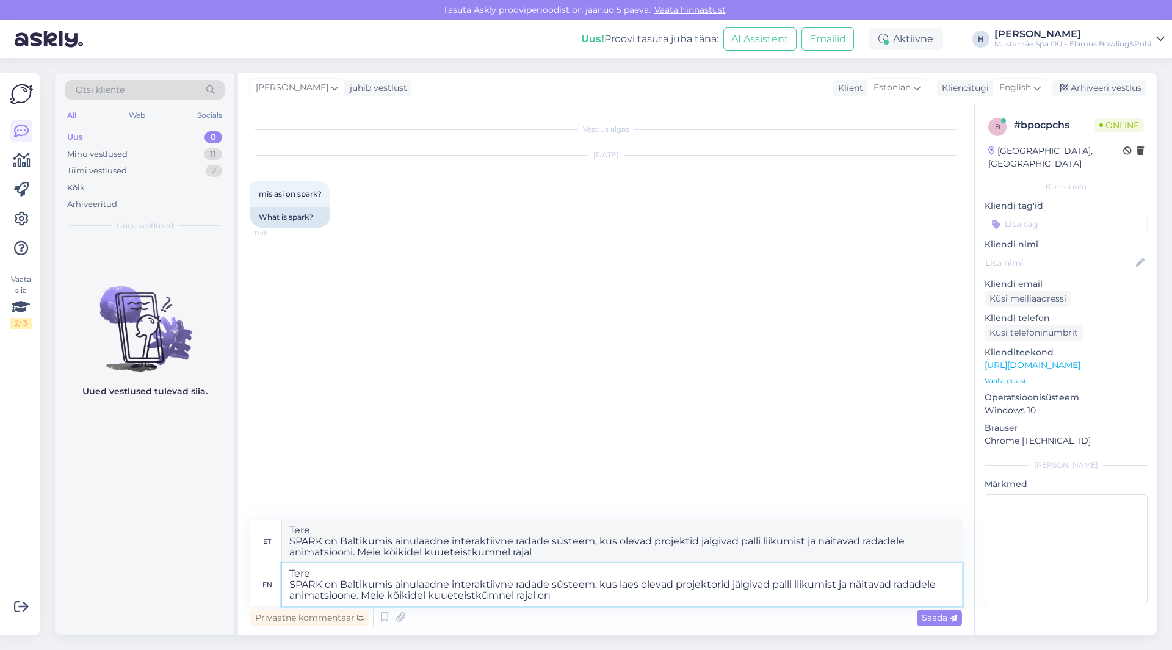
type textarea "Tere SPARK on Baltikumis ainulaadne interaktiivne radade süsteem, kus olevad pr…"
type textarea "Tere SPARK on Baltikumis ainulaadne interaktiivne radade süsteem, kus laes olev…"
type textarea "Tere SPARK on Baltikumis ainulaadne interaktiivne radade süsteem, kus olevad pr…"
type textarea "Tere SPARK on Baltikumis ainulaadne interaktiivne radade süsteem, kus laes olev…"
type textarea "Tere SPARK on Baltikumis ainulaadne interaktiivne radade süsteem, kus olevad pr…"
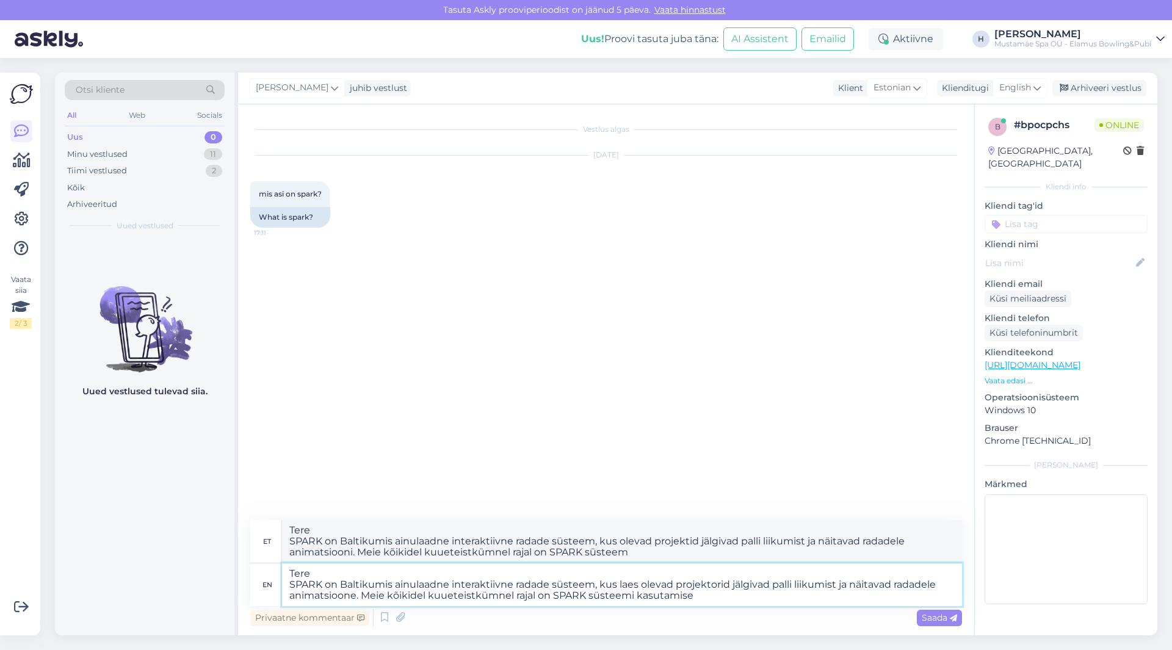
type textarea "Tere SPARK on Baltikumis ainulaadne interaktiivne radade süsteem, kus laes olev…"
type textarea "Tere SPARK on Baltikumis ainulaadne interaktiivne radade süsteem, kus olevad pr…"
type textarea "Tere SPARK on Baltikumis ainulaadne interaktiivne radade süsteem, kus laes olev…"
type textarea "Tere SPARK on Baltikumis ainulaadne interaktiivne radade süsteem, kus olevad pr…"
type textarea "Tere SPARK on Baltikumis ainulaadne interaktiivne radade süsteem, kus laes olev…"
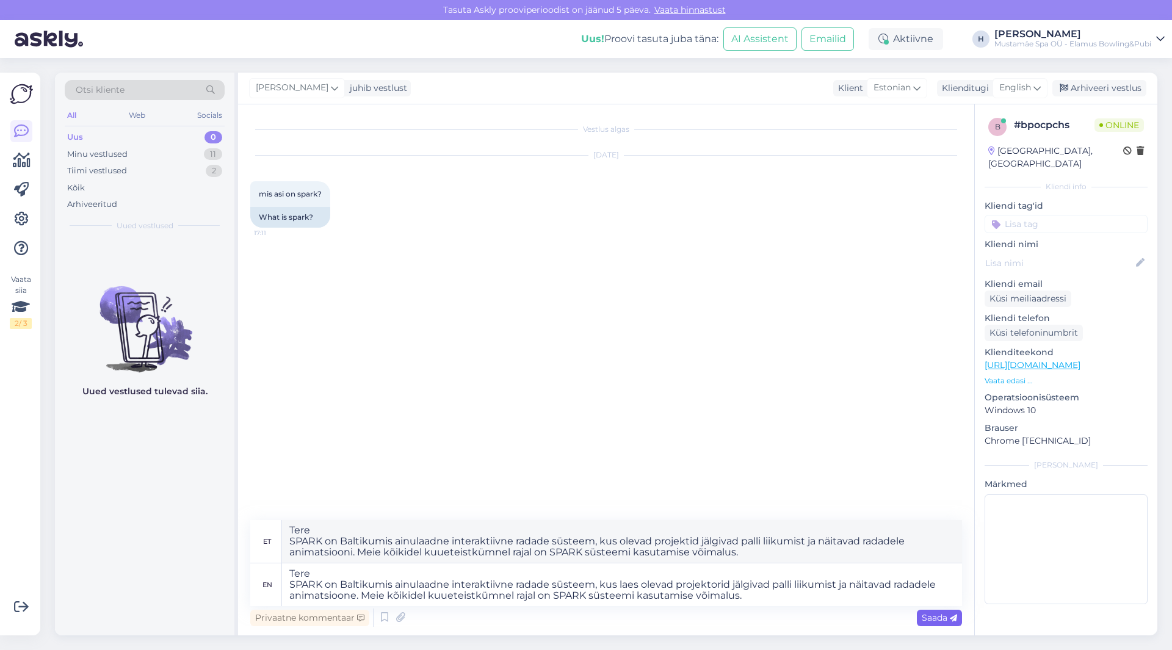
click at [928, 618] on span "Saada" at bounding box center [939, 617] width 35 height 11
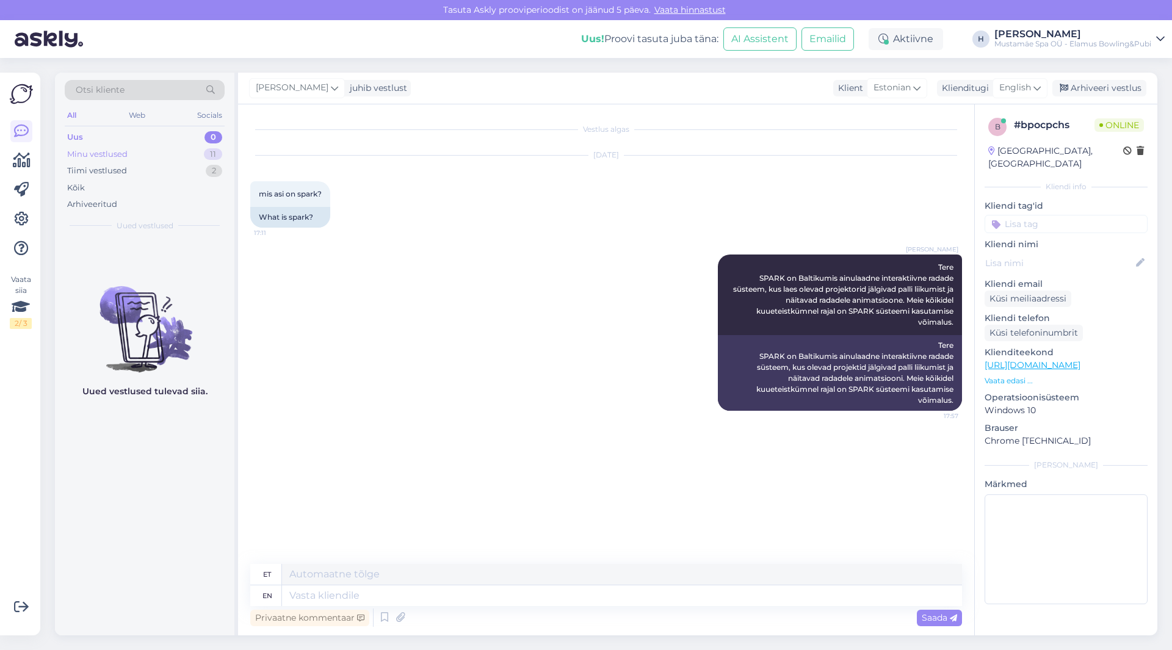
click at [134, 154] on div "Minu vestlused 11" at bounding box center [145, 154] width 160 height 17
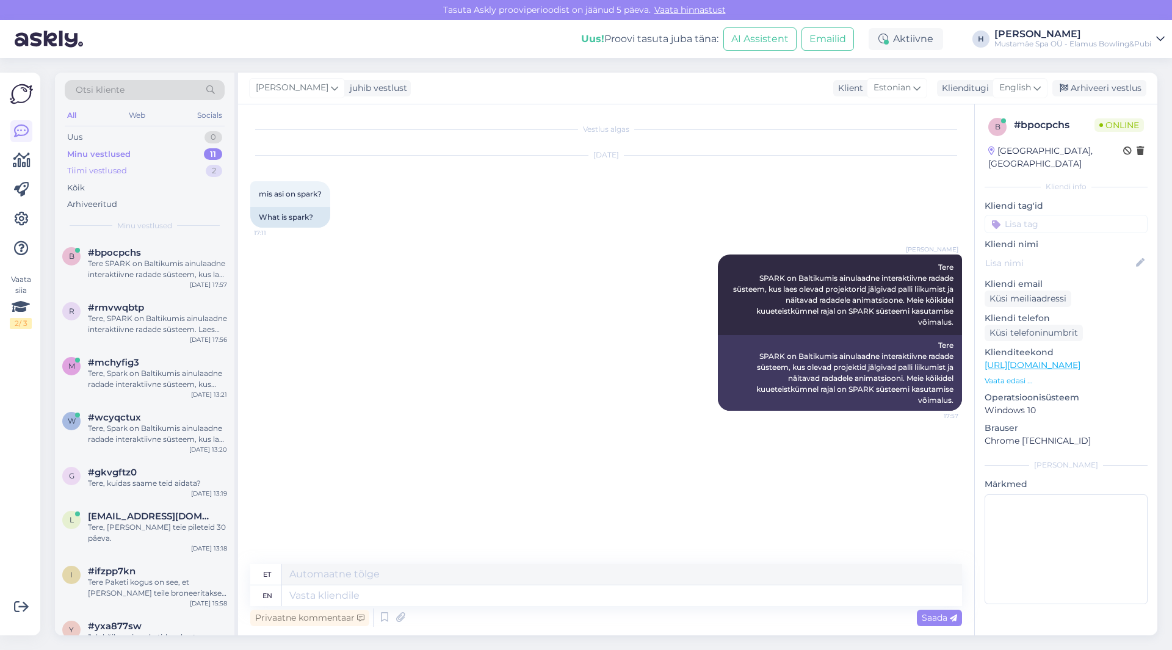
click at [150, 168] on div "Tiimi vestlused 2" at bounding box center [145, 170] width 160 height 17
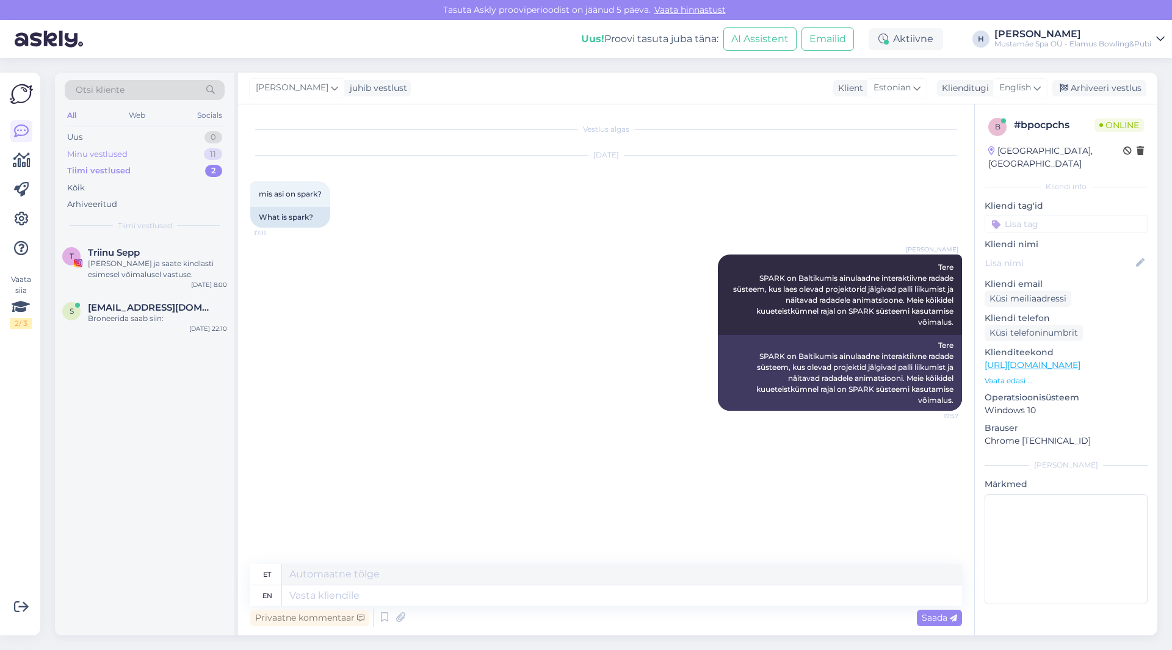
click at [134, 154] on div "Minu vestlused 11" at bounding box center [145, 154] width 160 height 17
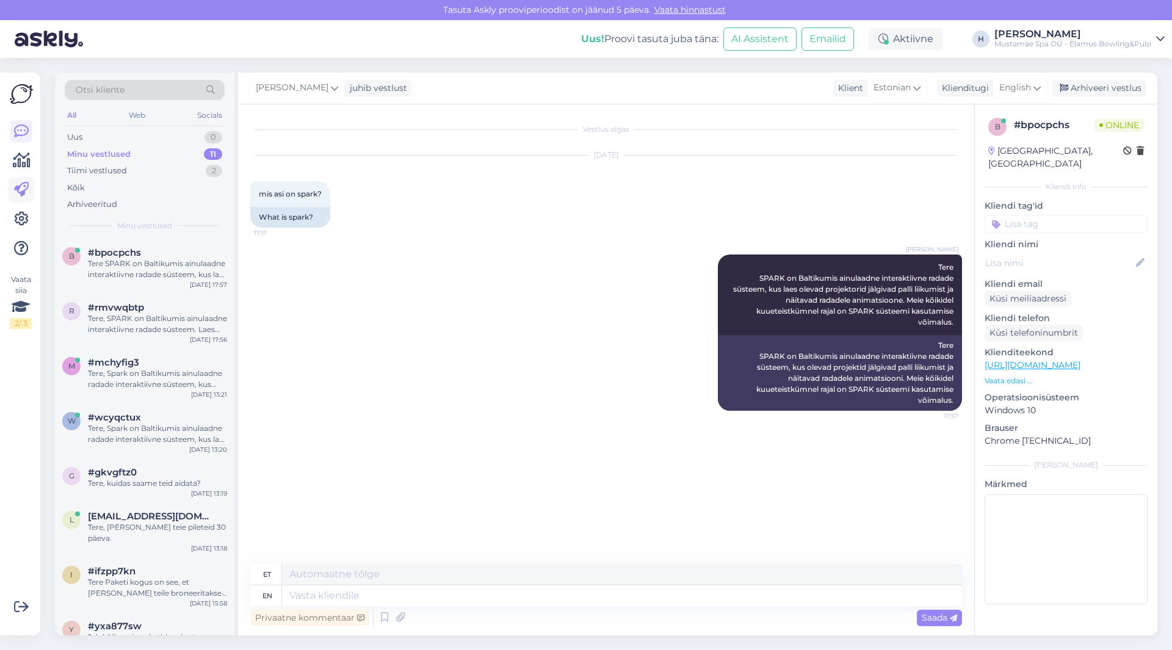
click at [16, 186] on icon at bounding box center [21, 190] width 15 height 15
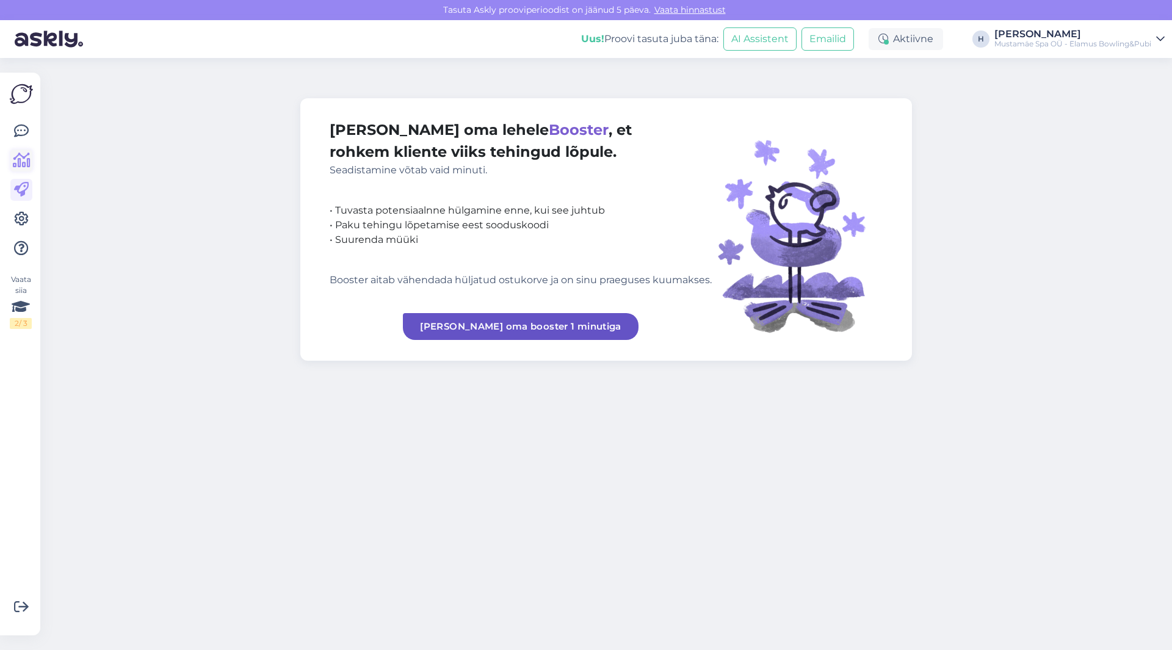
click at [27, 170] on link at bounding box center [21, 161] width 22 height 22
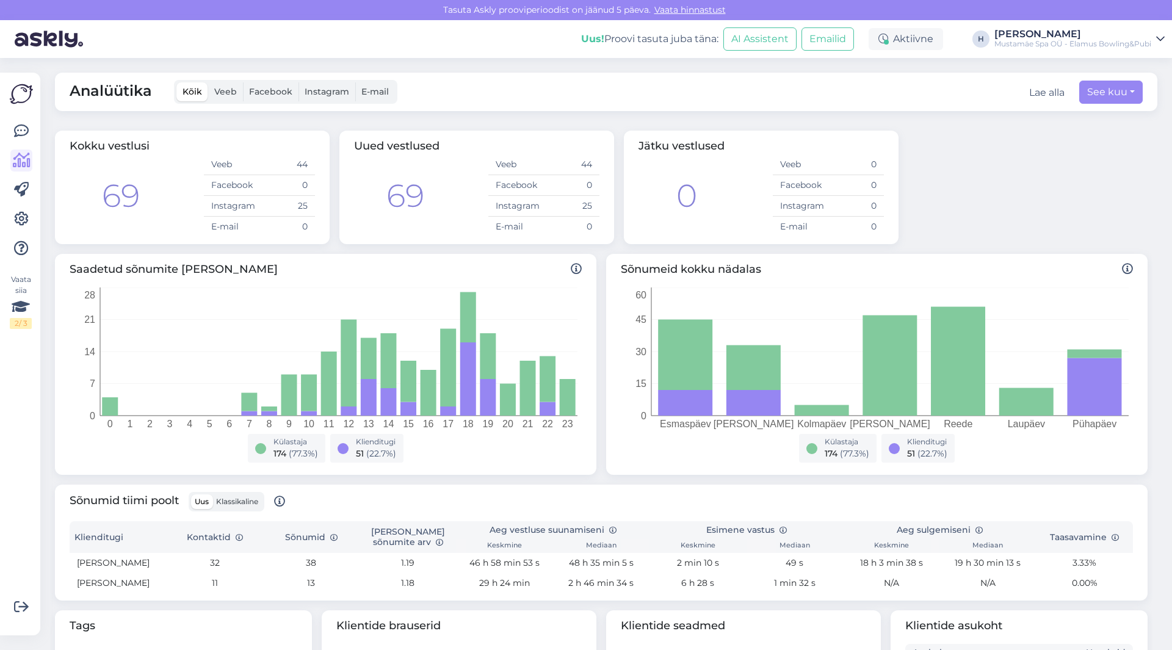
click at [228, 89] on span "Veeb" at bounding box center [225, 91] width 23 height 11
click at [208, 82] on input "Veeb" at bounding box center [208, 82] width 0 height 0
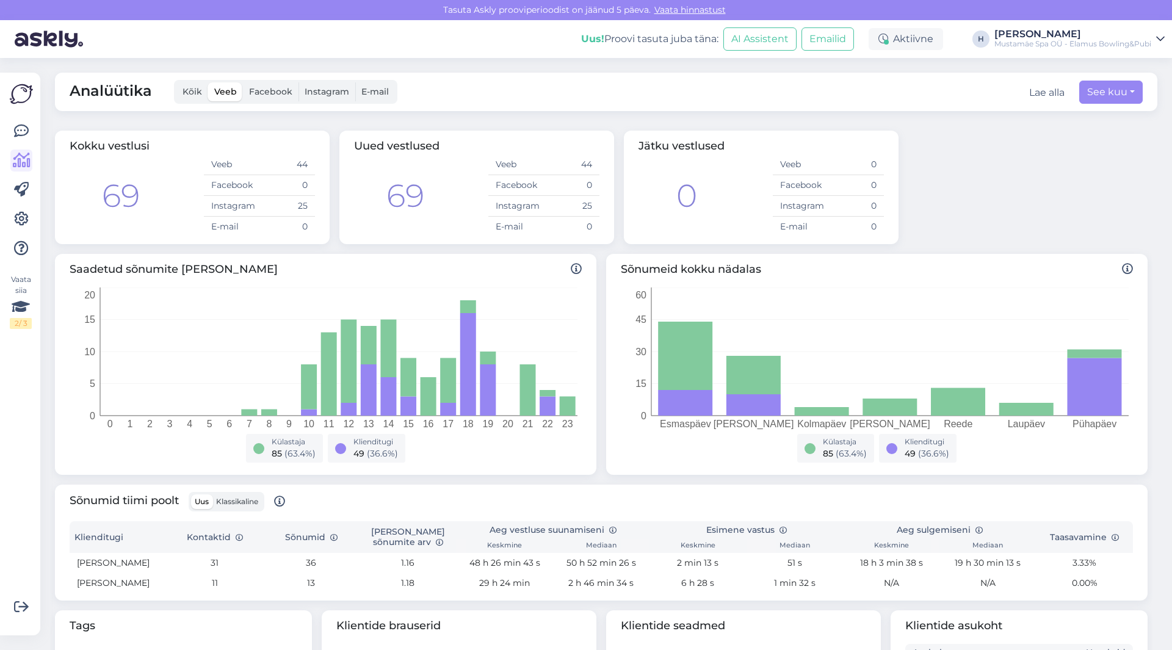
click at [256, 95] on span "Facebook" at bounding box center [270, 91] width 43 height 11
click at [243, 82] on input "Facebook" at bounding box center [243, 82] width 0 height 0
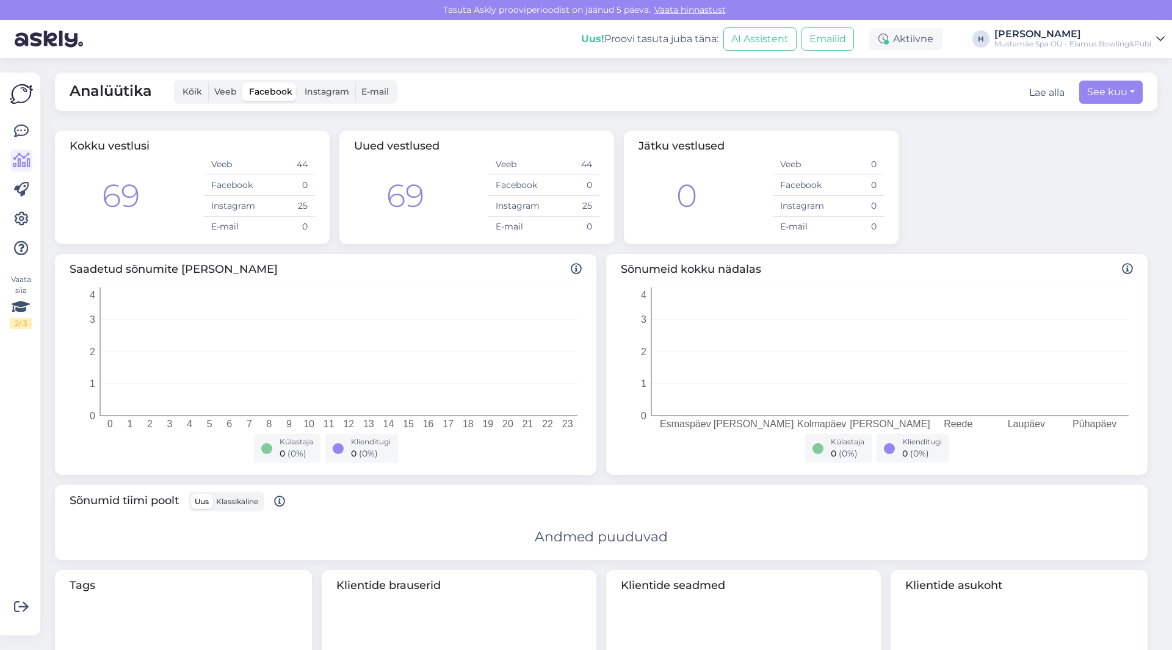
click at [183, 89] on span "Kõik" at bounding box center [193, 91] width 20 height 11
click at [176, 82] on input "Kõik" at bounding box center [176, 82] width 0 height 0
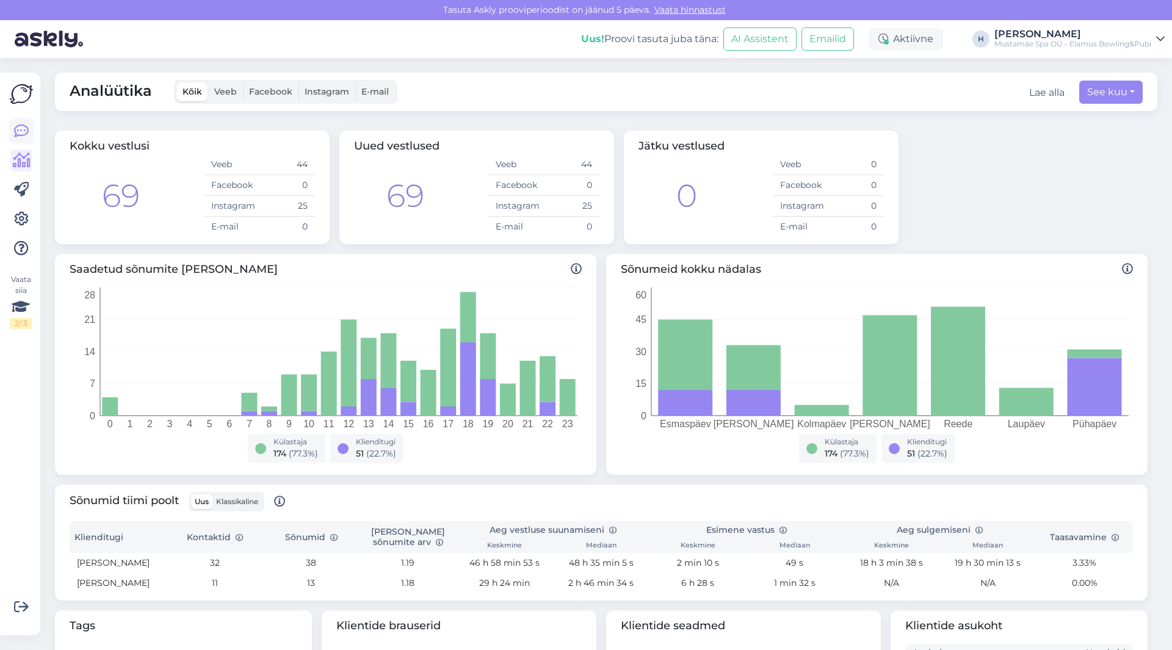
click at [29, 134] on link at bounding box center [21, 131] width 22 height 22
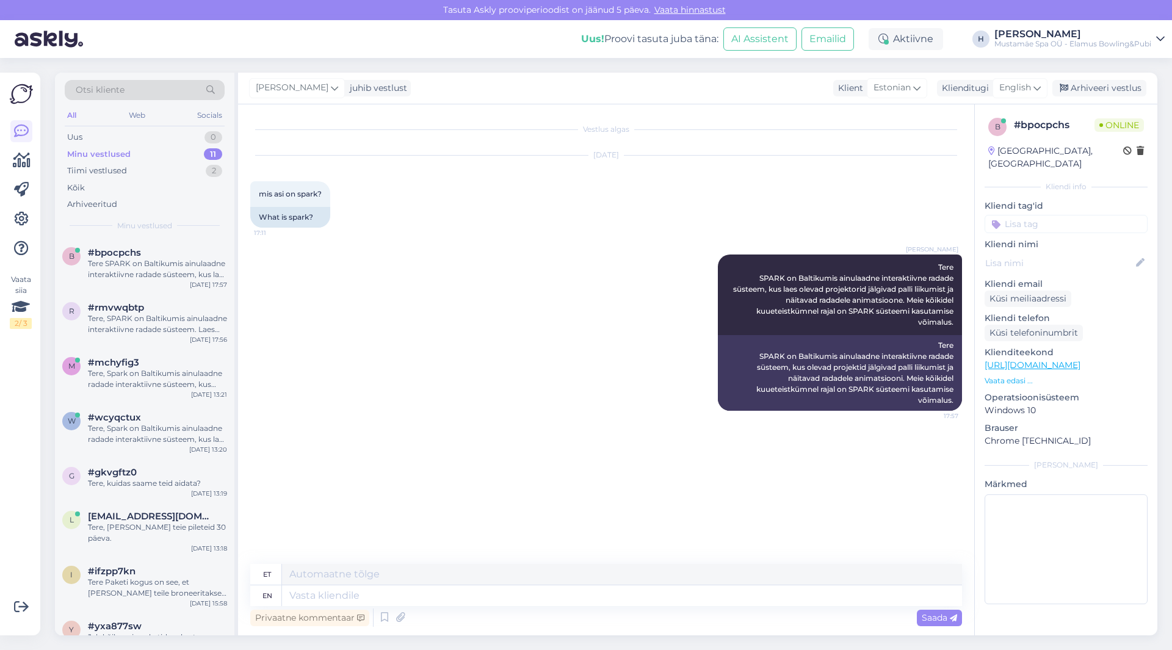
click at [27, 97] on img at bounding box center [21, 93] width 23 height 23
click at [15, 82] on div "Vaata siia 2 / 3 Võimalused Veendu, et Askly loob sulle väärtust. Sulge Ühenda …" at bounding box center [20, 354] width 40 height 563
click at [22, 215] on icon at bounding box center [21, 219] width 15 height 15
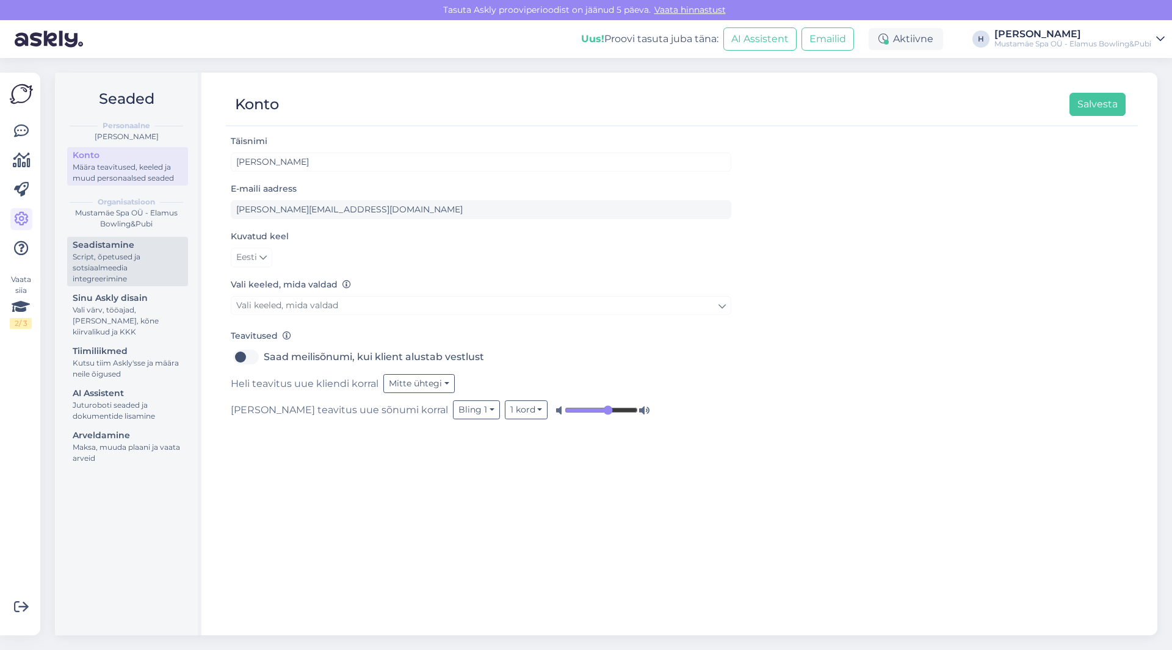
click at [139, 270] on div "Script, õpetused ja sotsiaalmeedia integreerimine" at bounding box center [128, 267] width 110 height 33
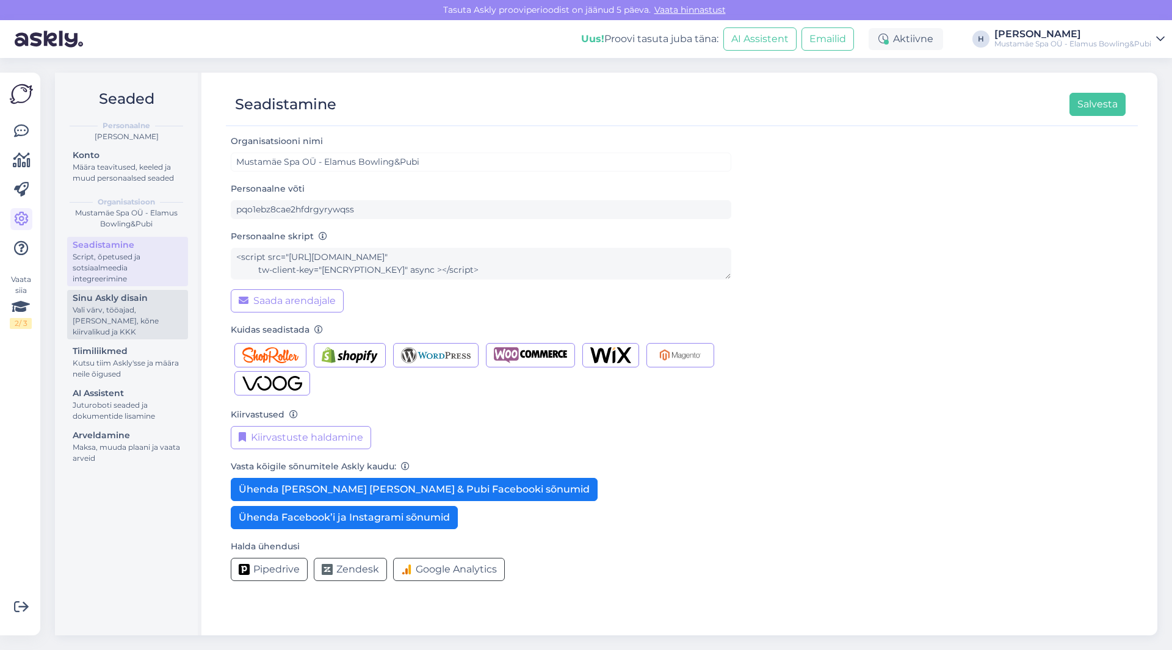
click at [132, 316] on div "Vali värv, tööajad, [PERSON_NAME], kõne kiirvalikud ja KKK" at bounding box center [128, 321] width 110 height 33
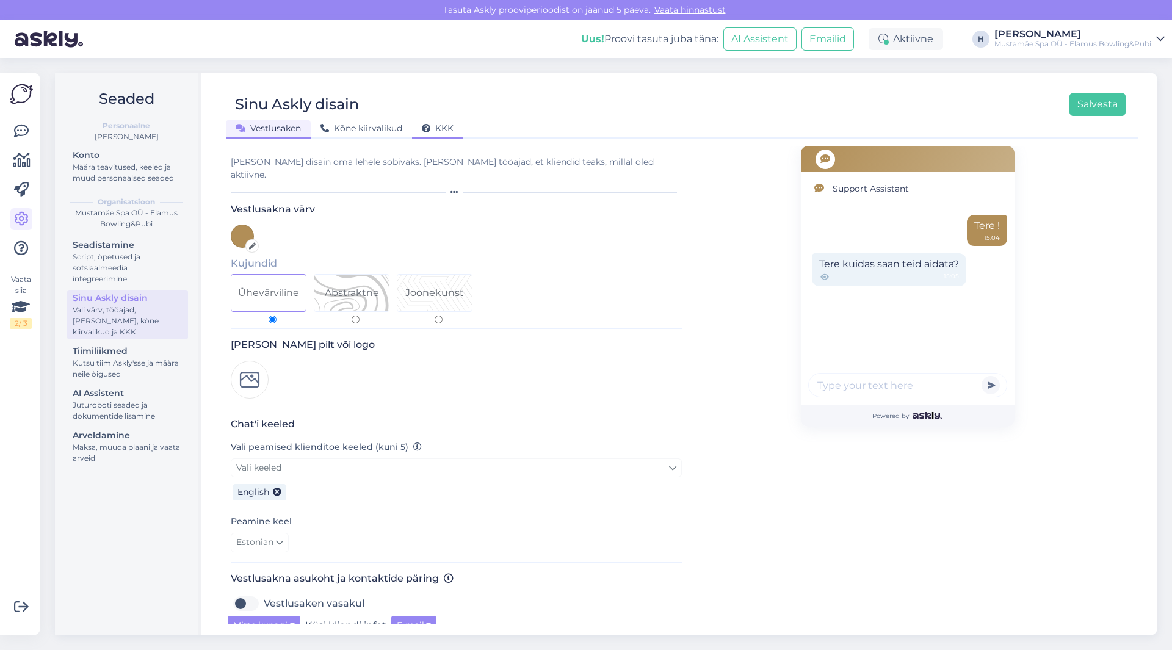
click at [438, 135] on div "KKK" at bounding box center [437, 129] width 51 height 19
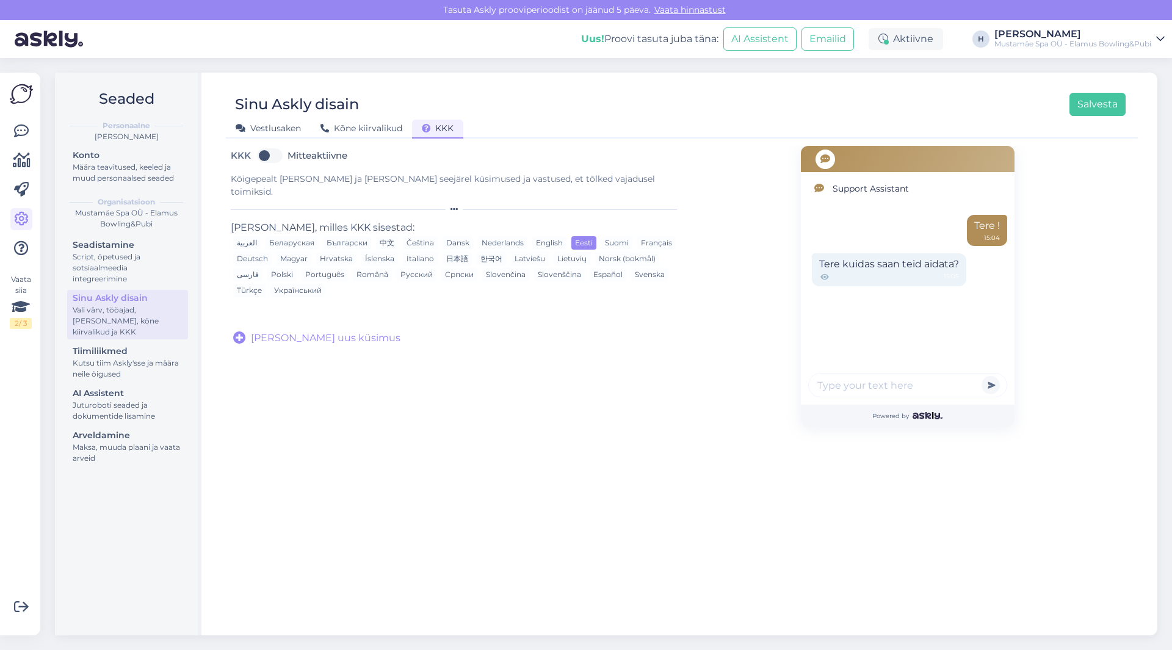
click at [439, 183] on div "Kõigepealt [PERSON_NAME] ja [PERSON_NAME] seejärel küsimused ja vastused, et tõ…" at bounding box center [456, 186] width 451 height 26
click at [288, 153] on label "Mitteaktiivne" at bounding box center [318, 156] width 60 height 20
click at [280, 153] on input "Mitteaktiivne" at bounding box center [270, 156] width 31 height 20
checkbox input "true"
click at [493, 179] on div "Kõigepealt [PERSON_NAME] ja [PERSON_NAME] seejärel küsimused ja vastused, et tõ…" at bounding box center [456, 186] width 451 height 26
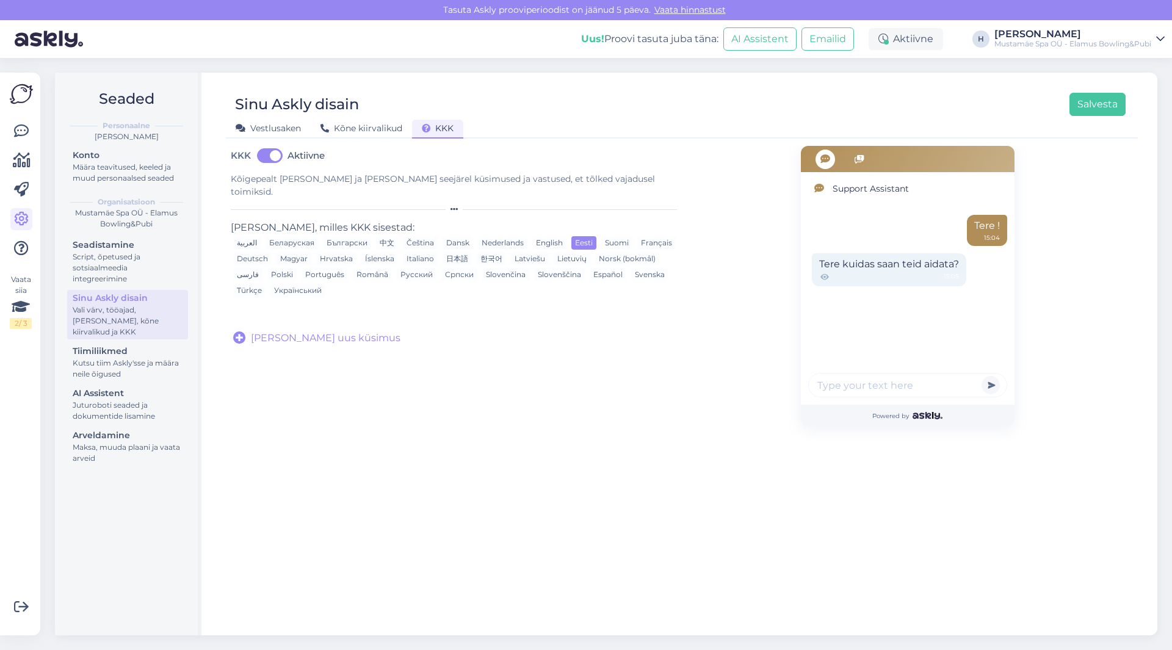
click at [579, 236] on div "Eesti" at bounding box center [583, 242] width 25 height 13
click at [313, 331] on span "[PERSON_NAME] uus küsimus" at bounding box center [326, 338] width 150 height 15
click at [346, 315] on input "text" at bounding box center [418, 323] width 359 height 16
type input "Mis on SPARK?"
click at [641, 315] on button "Tõlgi" at bounding box center [643, 323] width 30 height 16
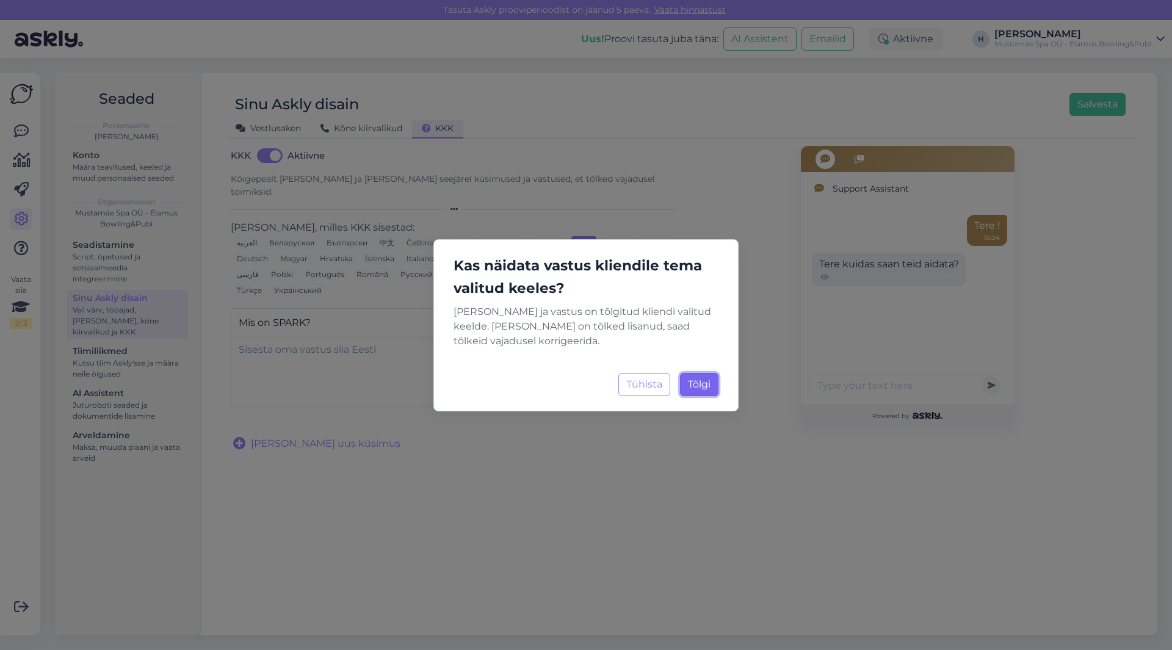
click at [694, 382] on span "Tõlgi" at bounding box center [699, 384] width 23 height 12
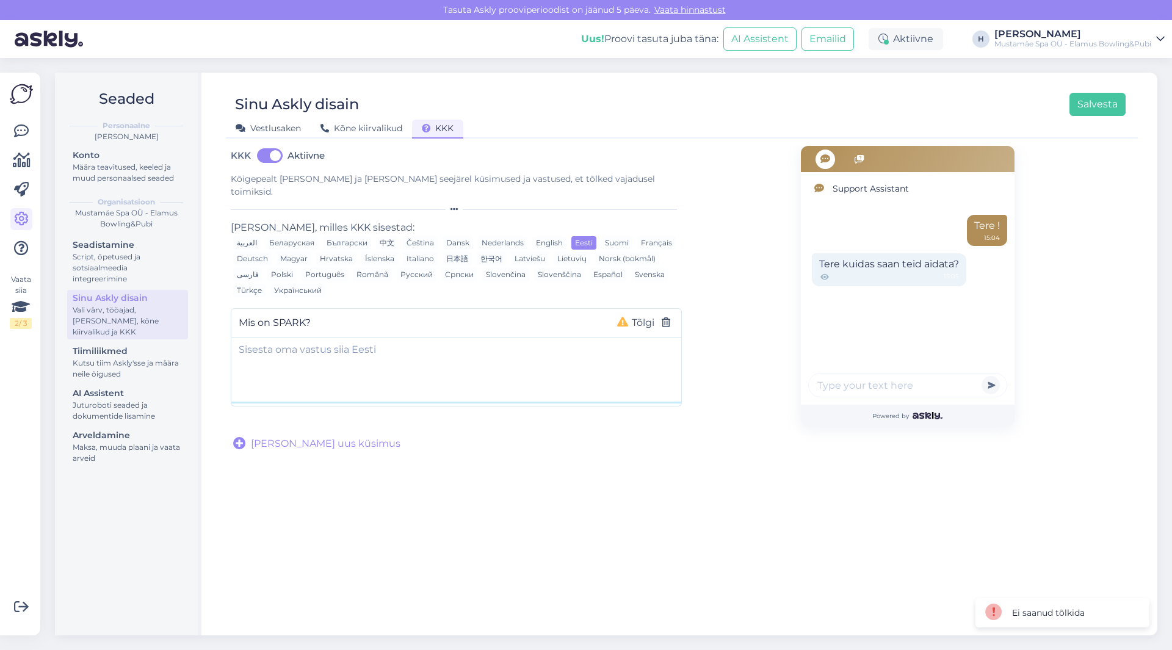
click at [389, 355] on textarea at bounding box center [456, 370] width 450 height 64
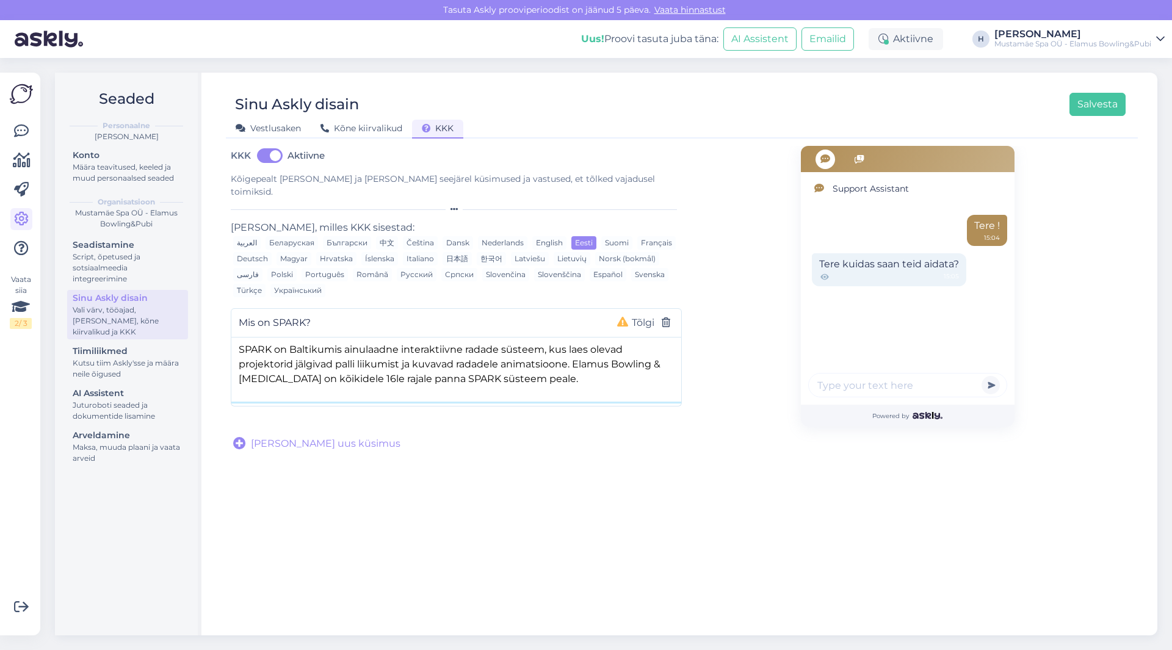
drag, startPoint x: 327, startPoint y: 364, endPoint x: 311, endPoint y: 367, distance: 16.8
click at [311, 367] on textarea "SPARK on Baltikumis ainulaadne interaktiivne radade süsteem, kus laes olevad pr…" at bounding box center [456, 370] width 450 height 64
click at [325, 367] on textarea "SPARK on Baltikumis ainulaadne interaktiivne radade süsteem, kus laes olevad pr…" at bounding box center [456, 370] width 450 height 64
click at [347, 363] on textarea "SPARK on Baltikumis ainulaadne interaktiivne radade süsteem, kus laes olevad pr…" at bounding box center [456, 370] width 450 height 64
drag, startPoint x: 497, startPoint y: 372, endPoint x: 345, endPoint y: 367, distance: 152.7
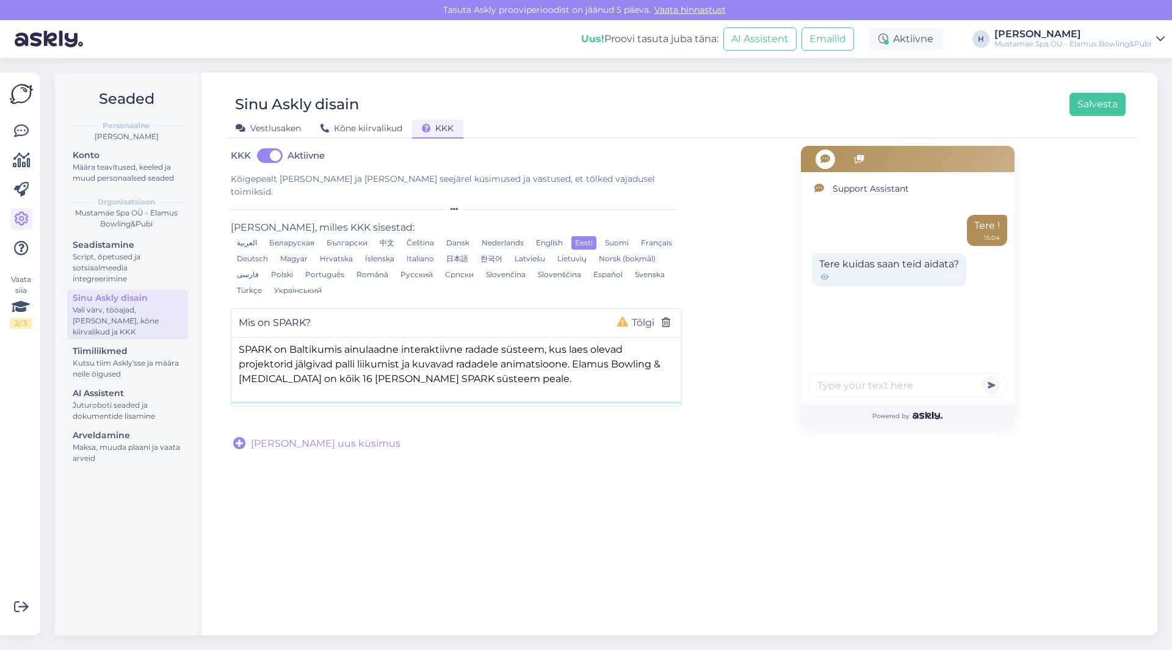
click at [345, 367] on textarea "SPARK on Baltikumis ainulaadne interaktiivne radade süsteem, kus laes olevad pr…" at bounding box center [456, 370] width 450 height 64
type textarea "SPARK on Baltikumis ainulaadne interaktiivne radade süsteem, kus laes olevad pr…"
click at [630, 315] on button "Tõlgi" at bounding box center [643, 323] width 30 height 16
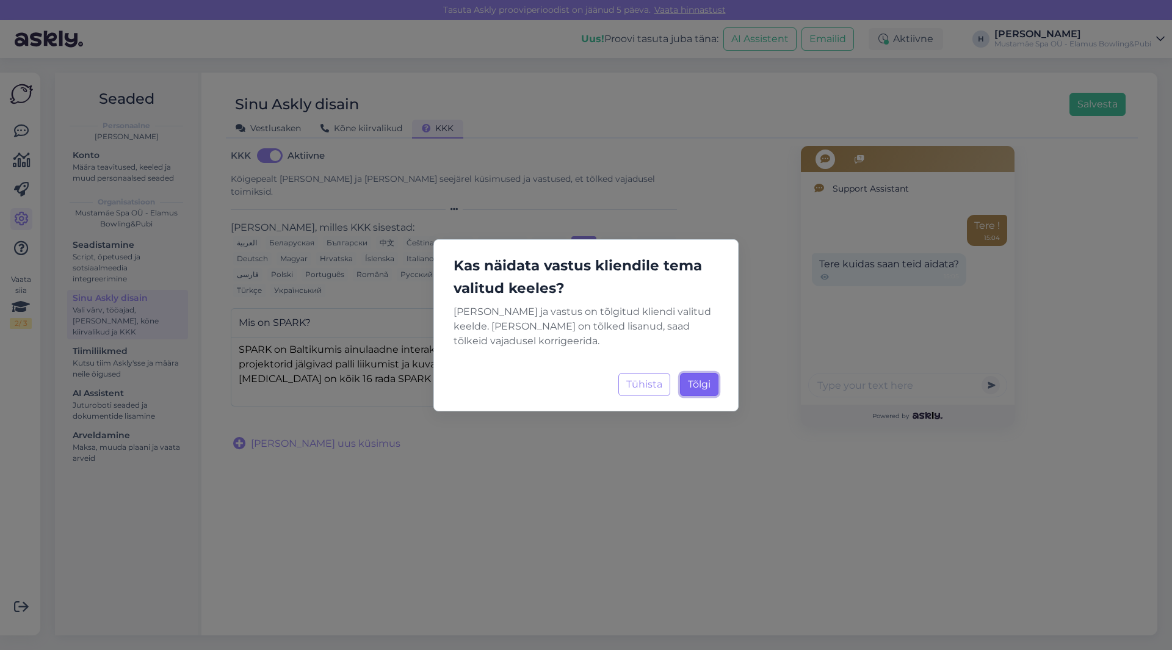
click at [708, 393] on button "[PERSON_NAME]..." at bounding box center [699, 384] width 38 height 23
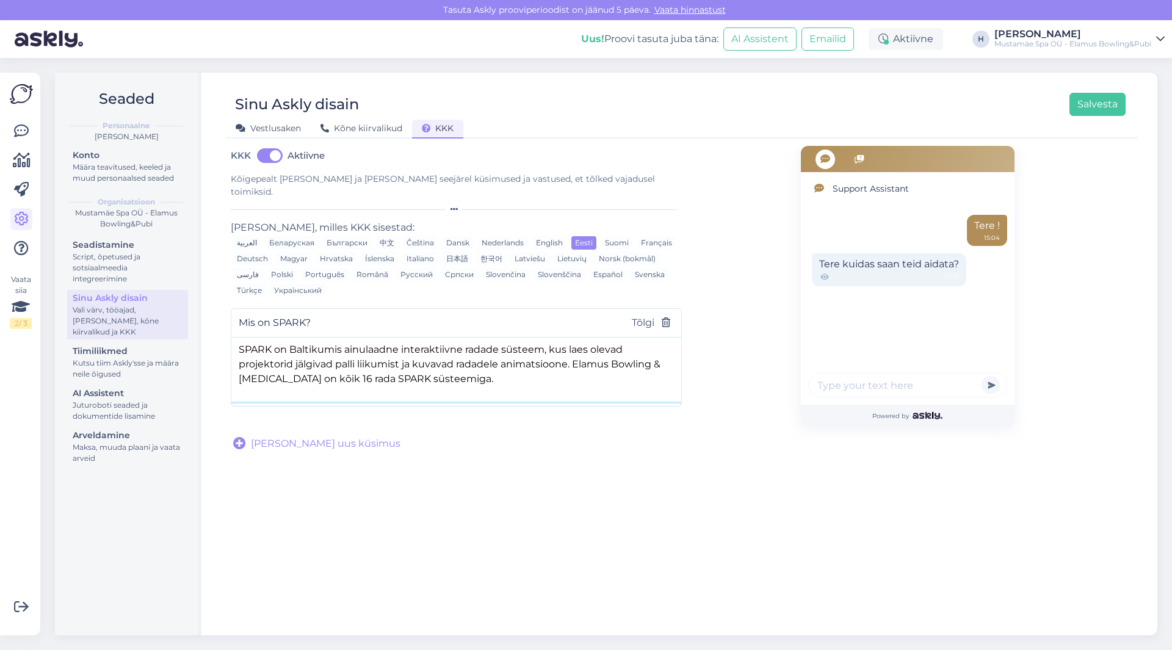
click at [568, 357] on textarea "SPARK on Baltikumis ainulaadne interaktiivne radade süsteem, kus laes olevad pr…" at bounding box center [456, 370] width 450 height 64
click at [1094, 103] on button "Salvesta" at bounding box center [1097, 104] width 56 height 23
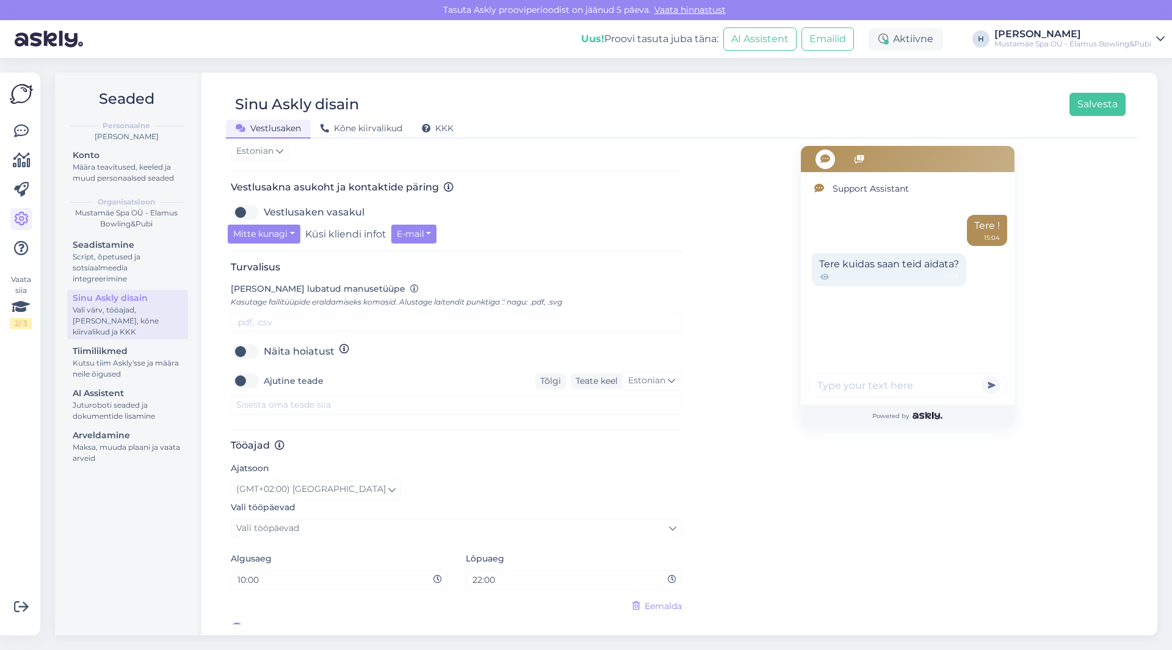
scroll to position [25, 0]
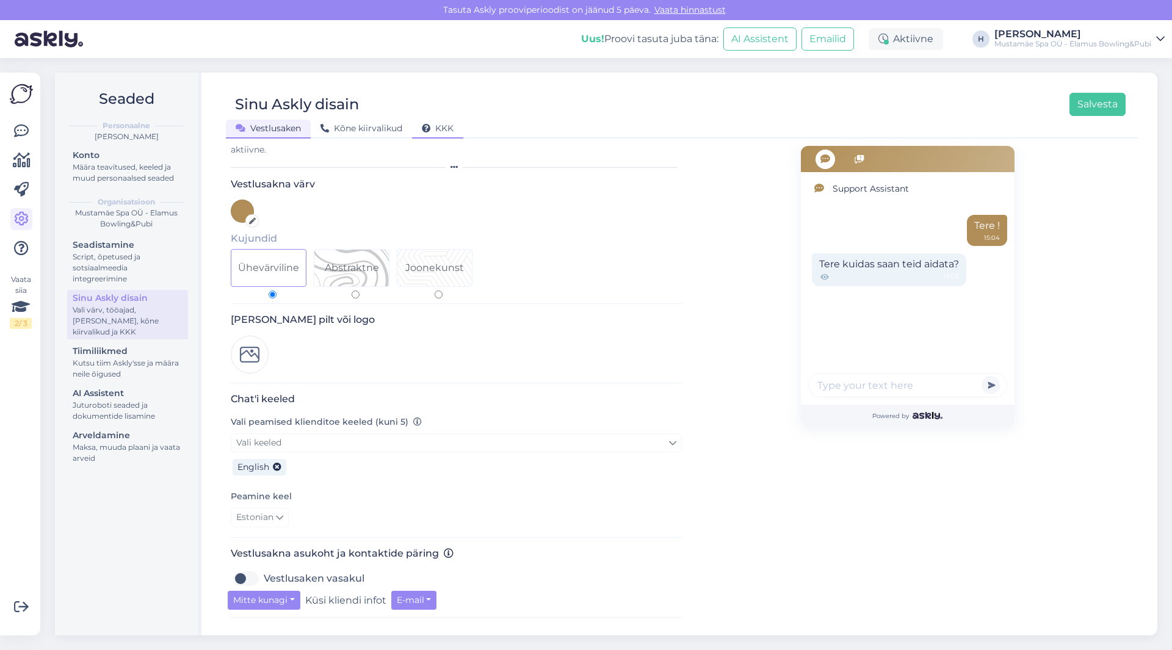
click at [446, 121] on div "KKK" at bounding box center [437, 129] width 51 height 19
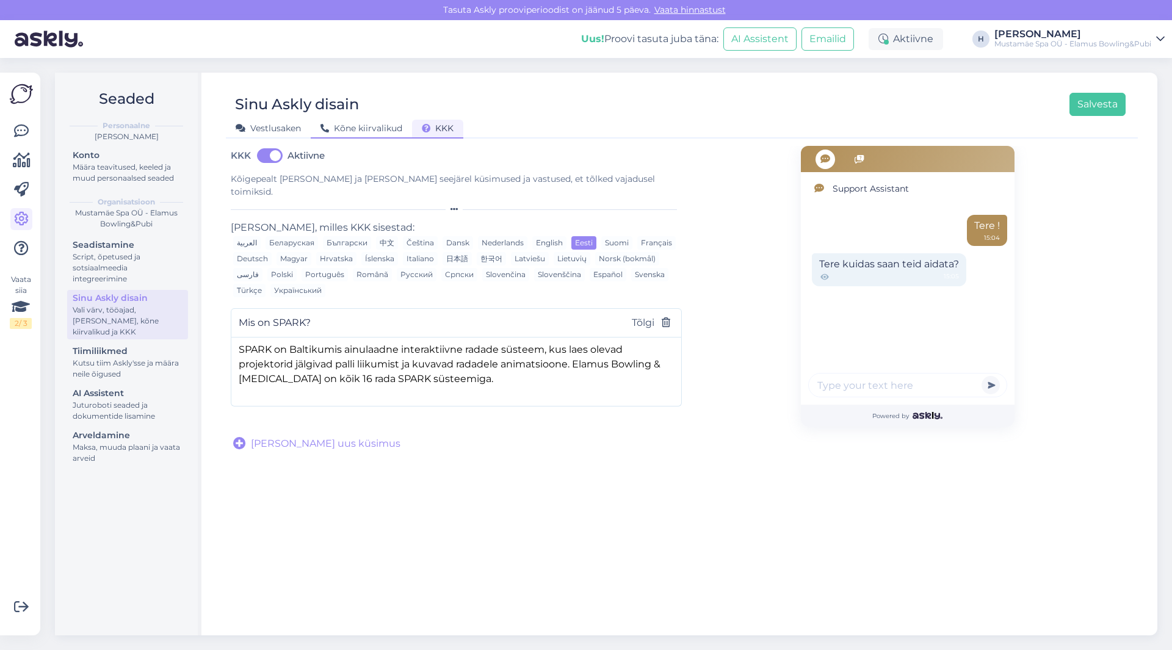
click at [366, 120] on div "Kõne kiirvalikud" at bounding box center [361, 129] width 101 height 19
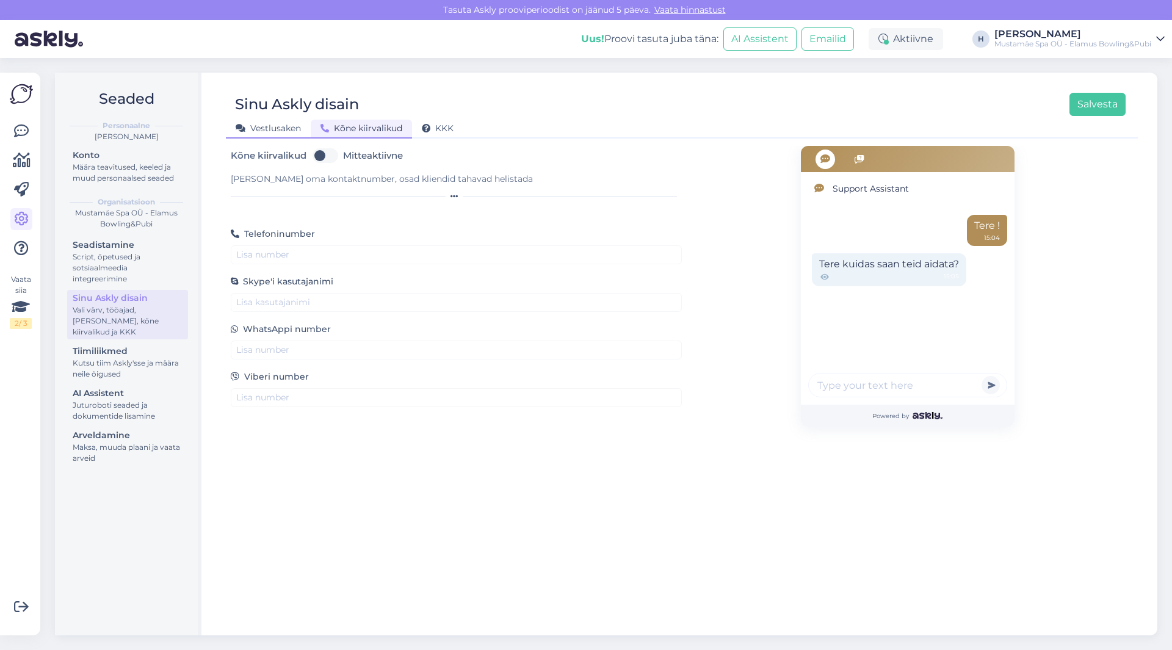
click at [272, 123] on span "Vestlusaken" at bounding box center [268, 128] width 65 height 11
